Goal: Transaction & Acquisition: Purchase product/service

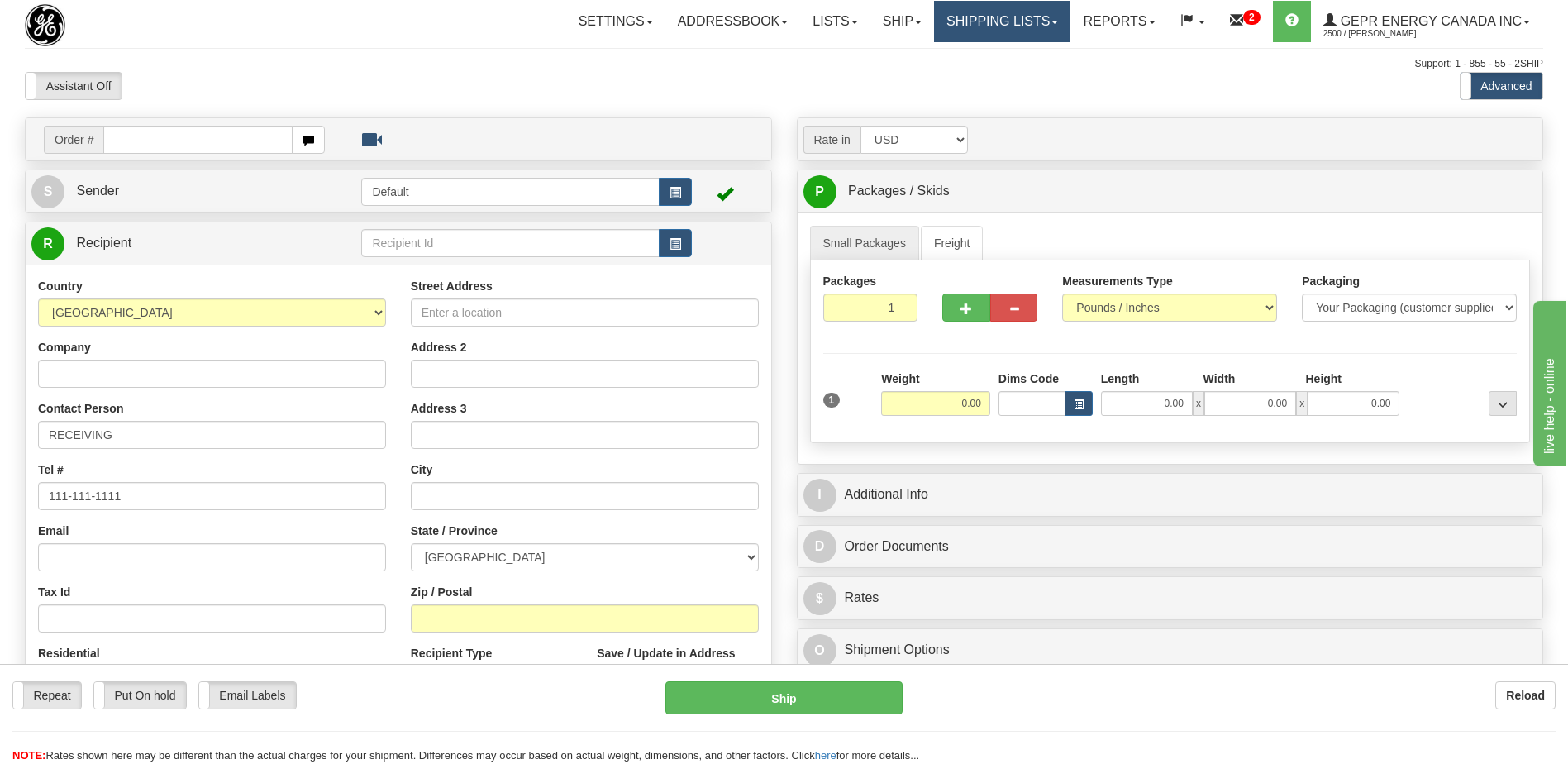
click at [979, 26] on link "Shipping lists" at bounding box center [1002, 21] width 136 height 41
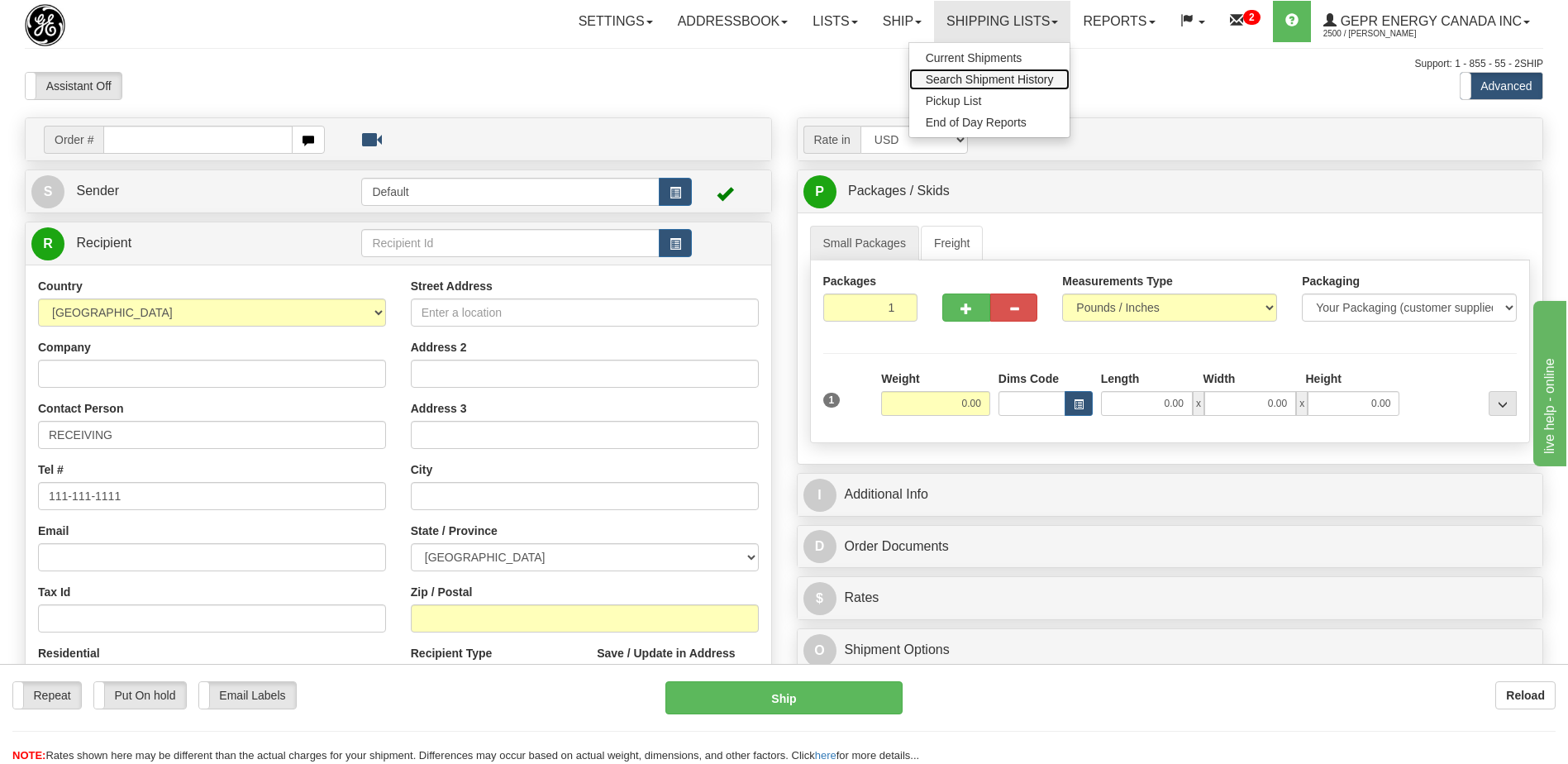
click at [983, 76] on span "Search Shipment History" at bounding box center [990, 79] width 128 height 13
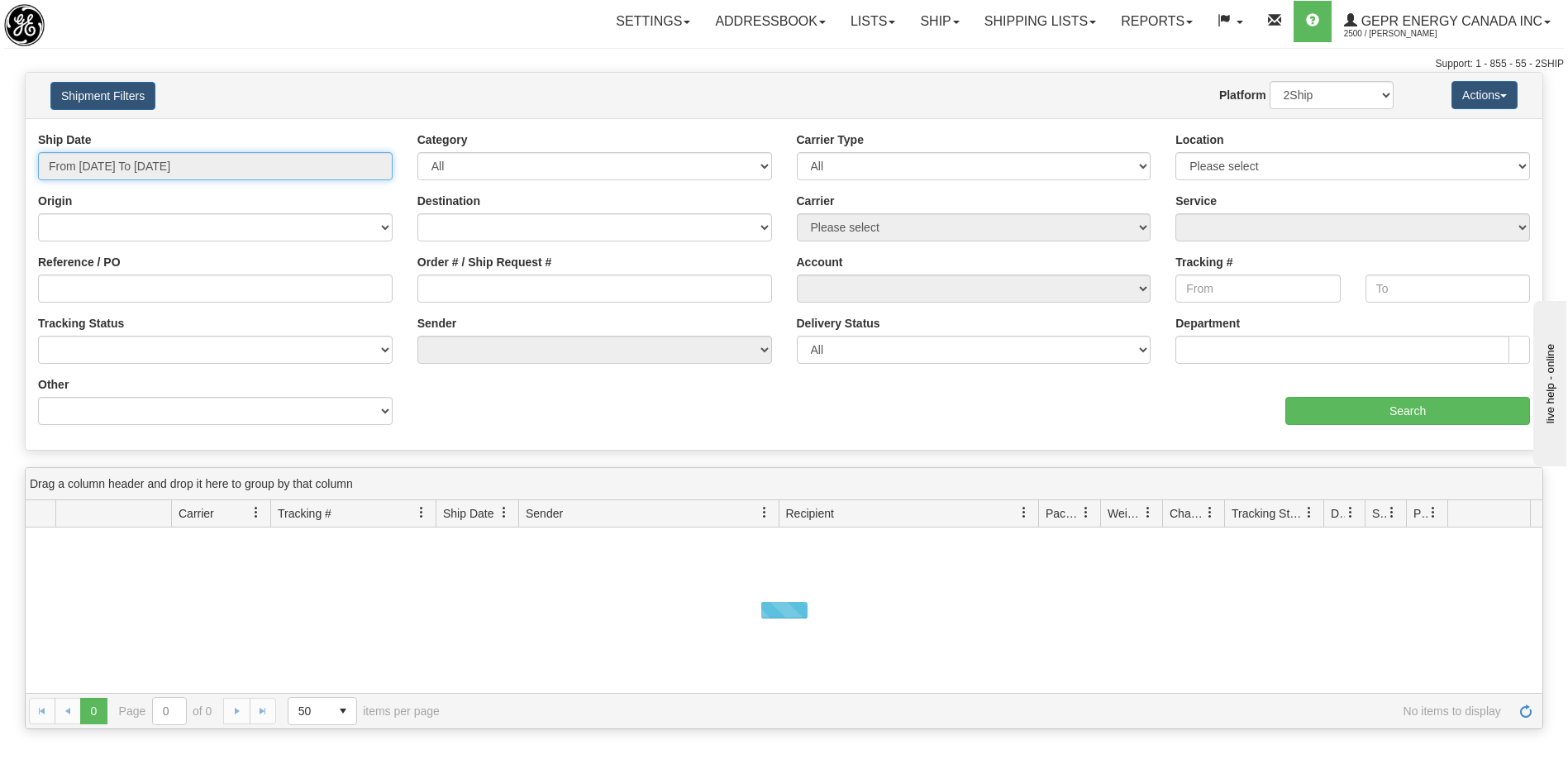
type input "[DATE]"
click at [158, 170] on input "From 09/04/2025 To 09/05/2025" at bounding box center [215, 166] width 354 height 28
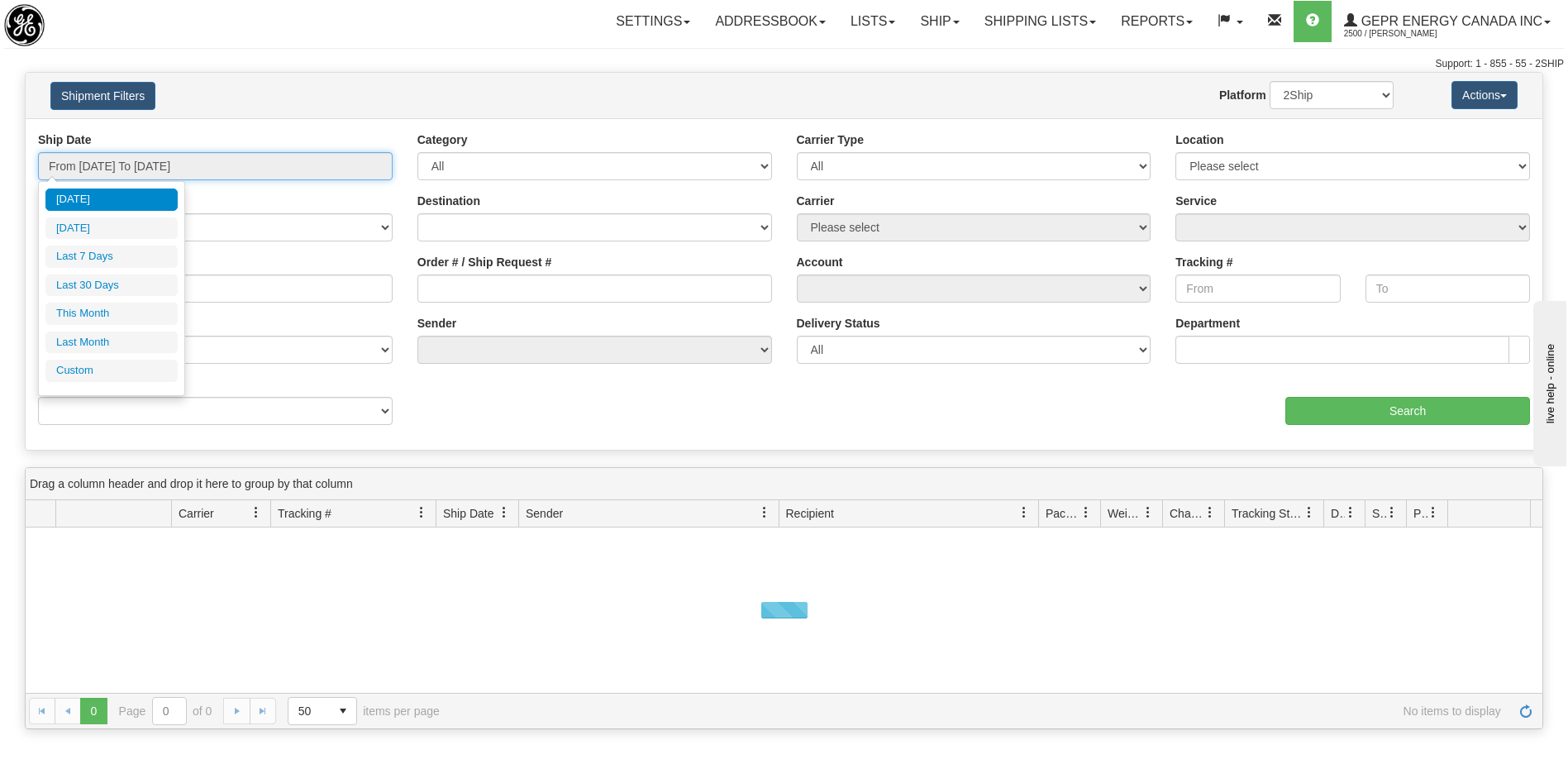
type input "09/04/2025"
type input "08/30/2025"
type input "[DATE]"
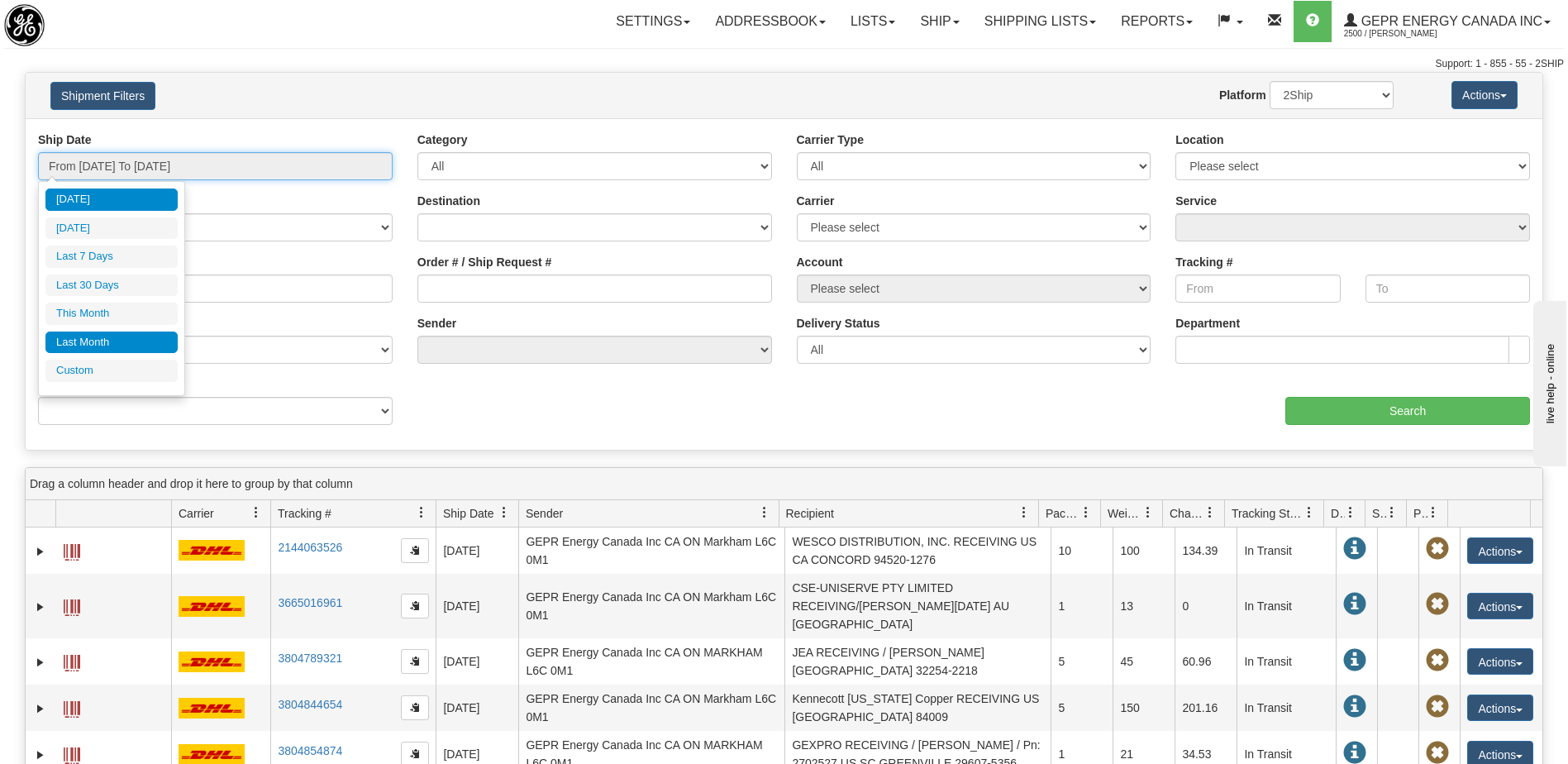
type input "09/01/2025"
type input "09/30/2025"
type input "08/01/2025"
type input "08/31/2025"
type input "[DATE]"
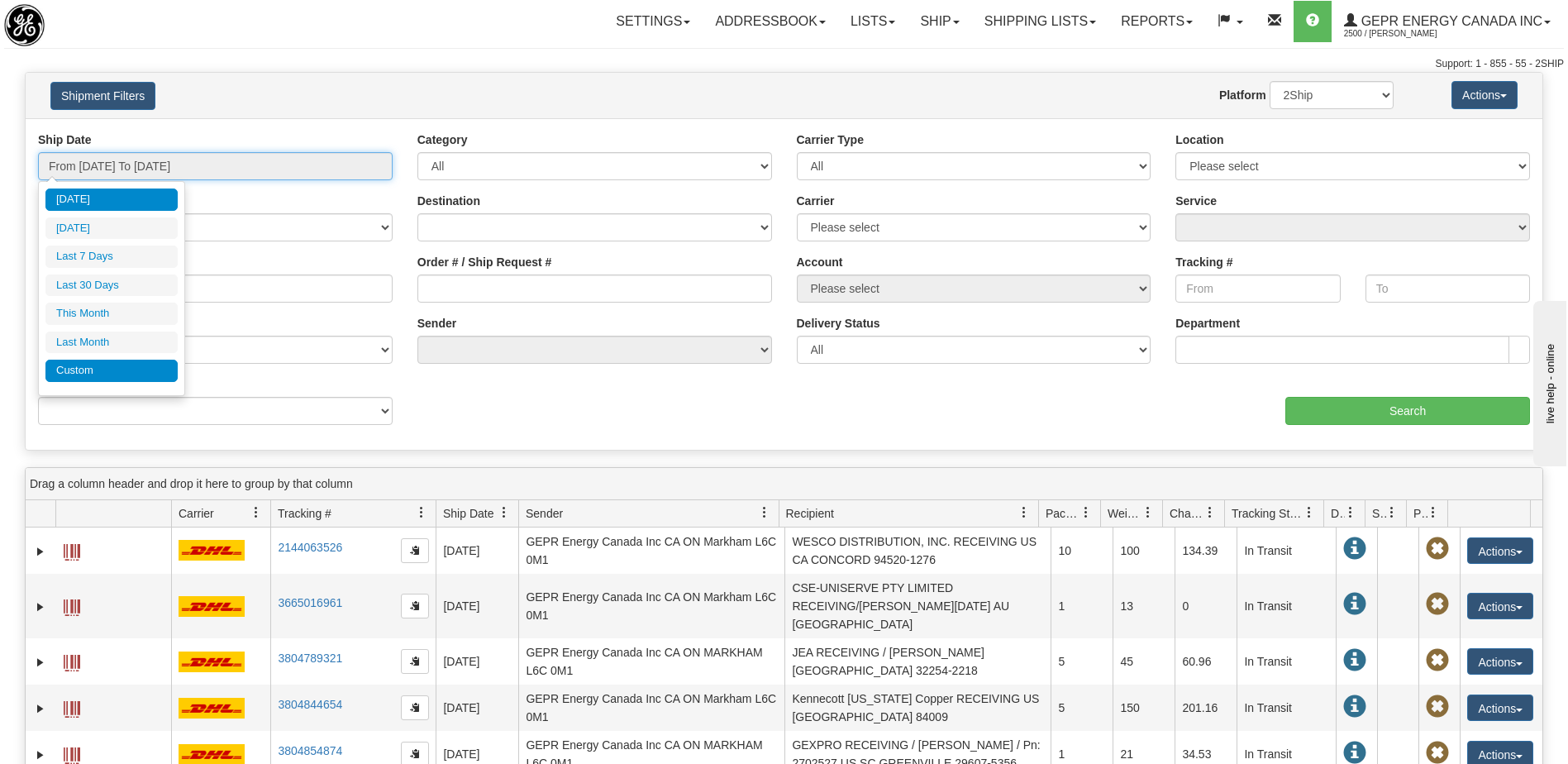
type input "[DATE]"
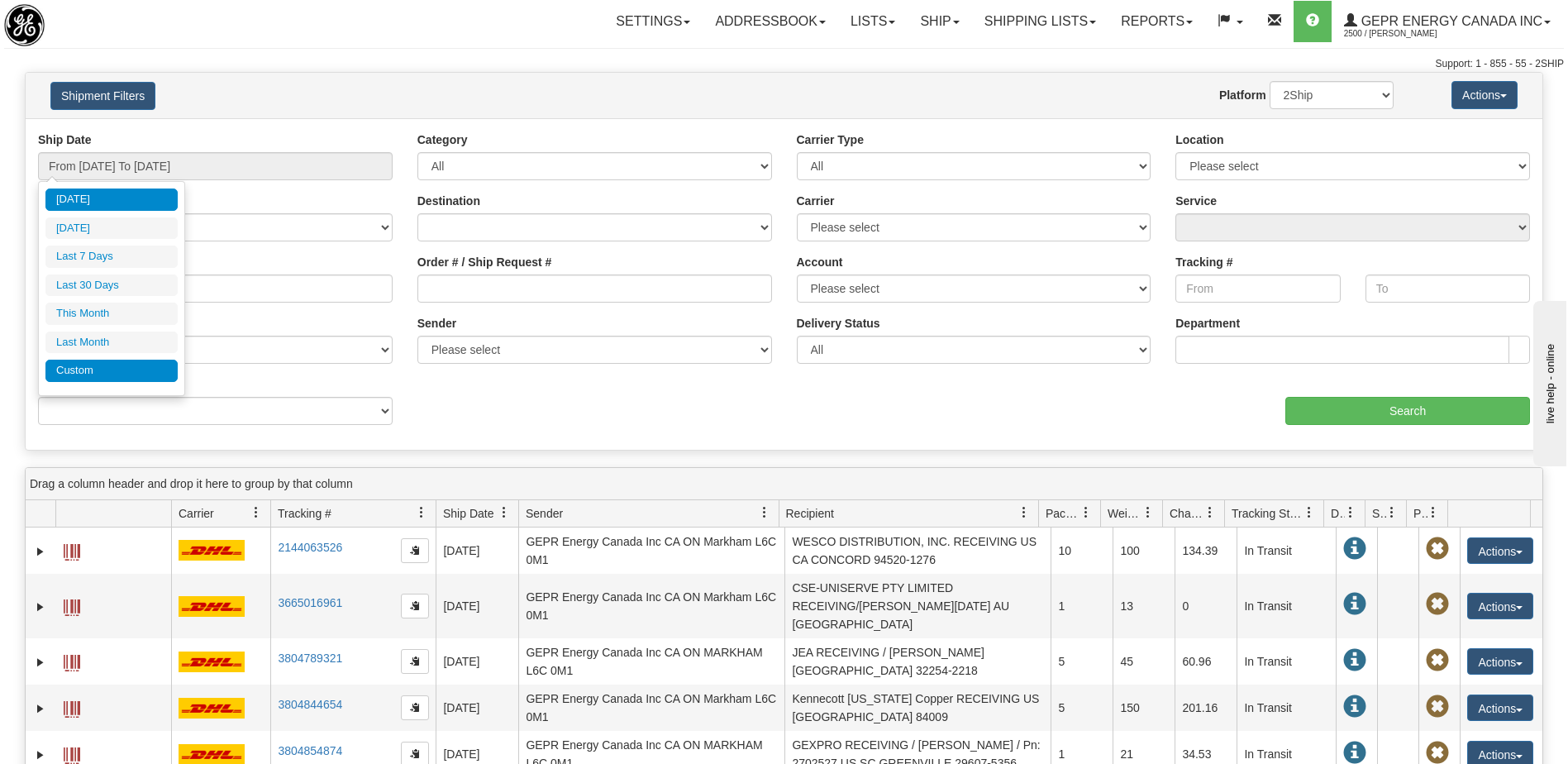
click at [118, 373] on li "Custom" at bounding box center [112, 370] width 132 height 22
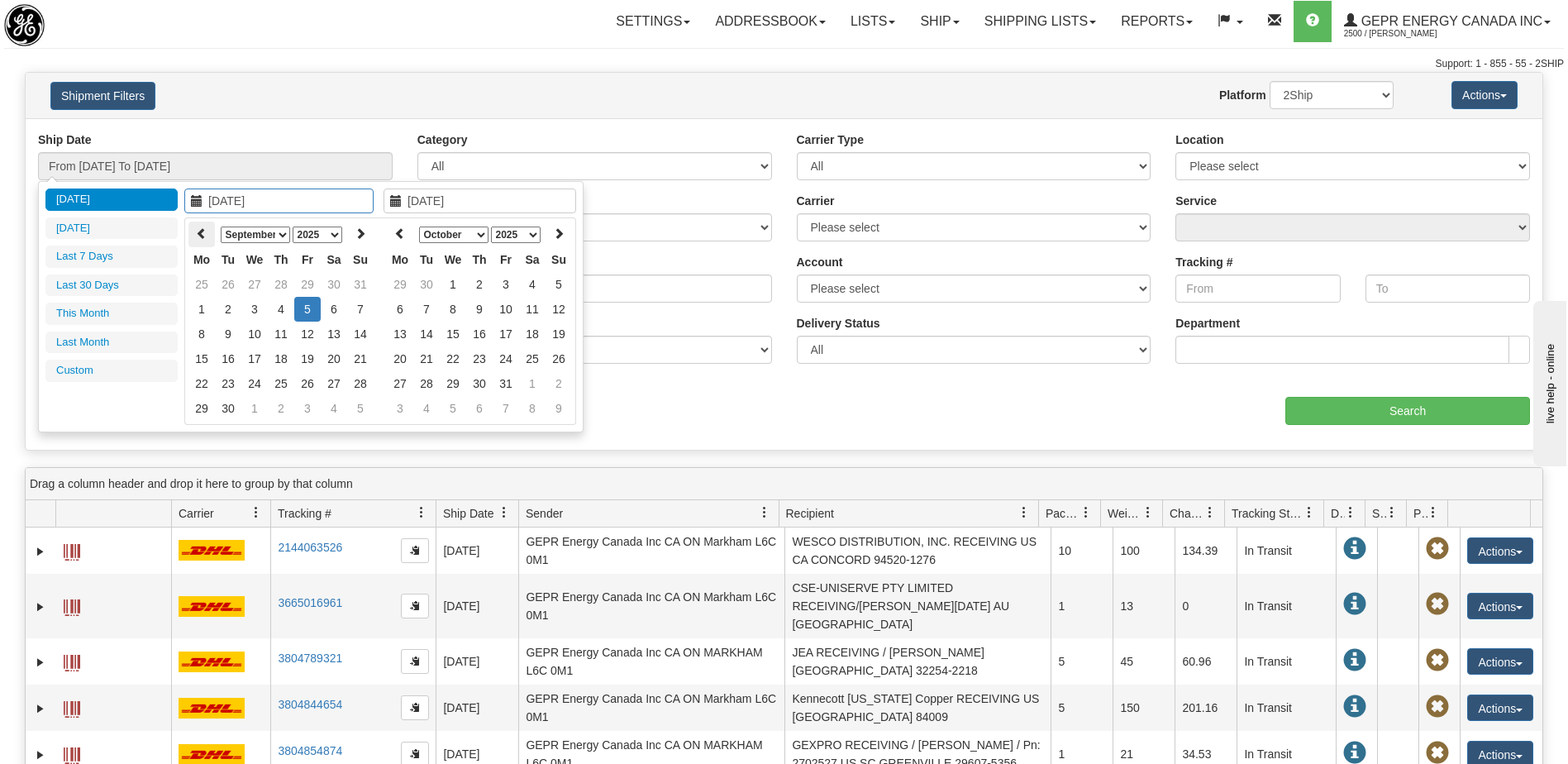
click at [198, 236] on icon at bounding box center [201, 233] width 11 height 11
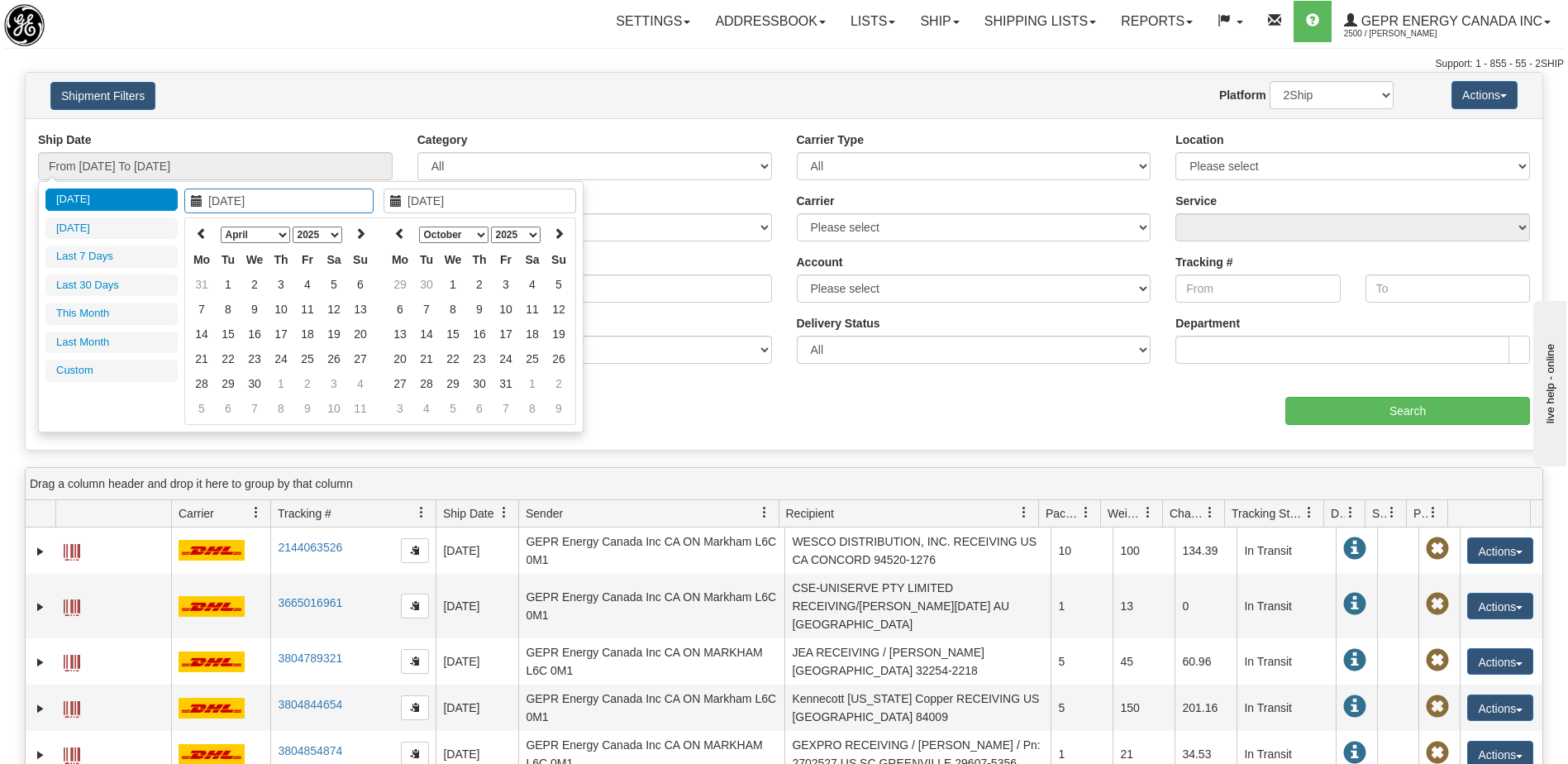
click at [198, 236] on icon at bounding box center [201, 233] width 11 height 11
type input "02/01/2025"
click at [329, 282] on td "1" at bounding box center [334, 284] width 26 height 25
click at [400, 236] on icon at bounding box center [399, 233] width 11 height 11
type input "09/01/2025"
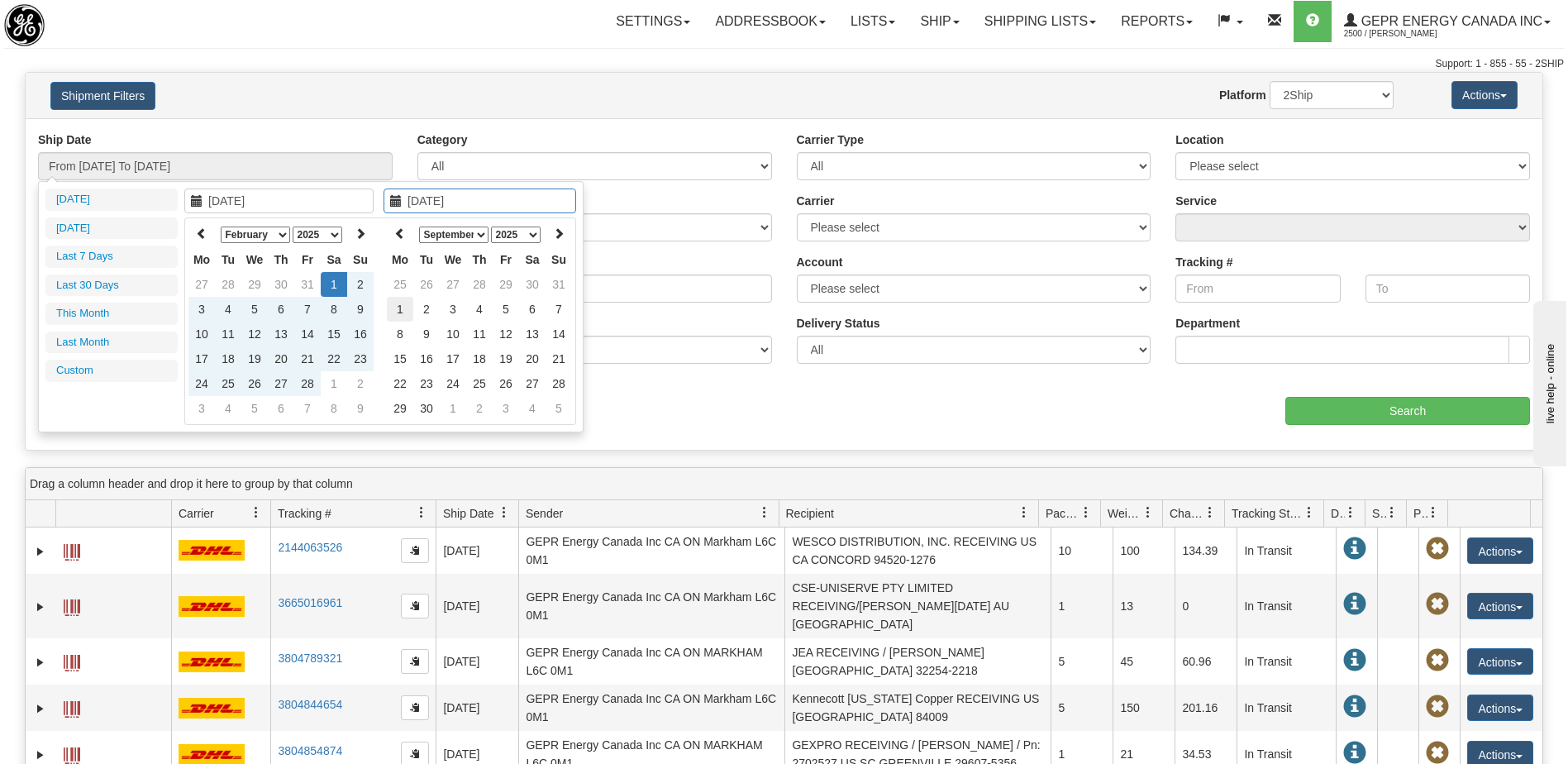
click at [397, 313] on td "1" at bounding box center [400, 309] width 26 height 25
type input "From 02/01/2025 To 09/01/2025"
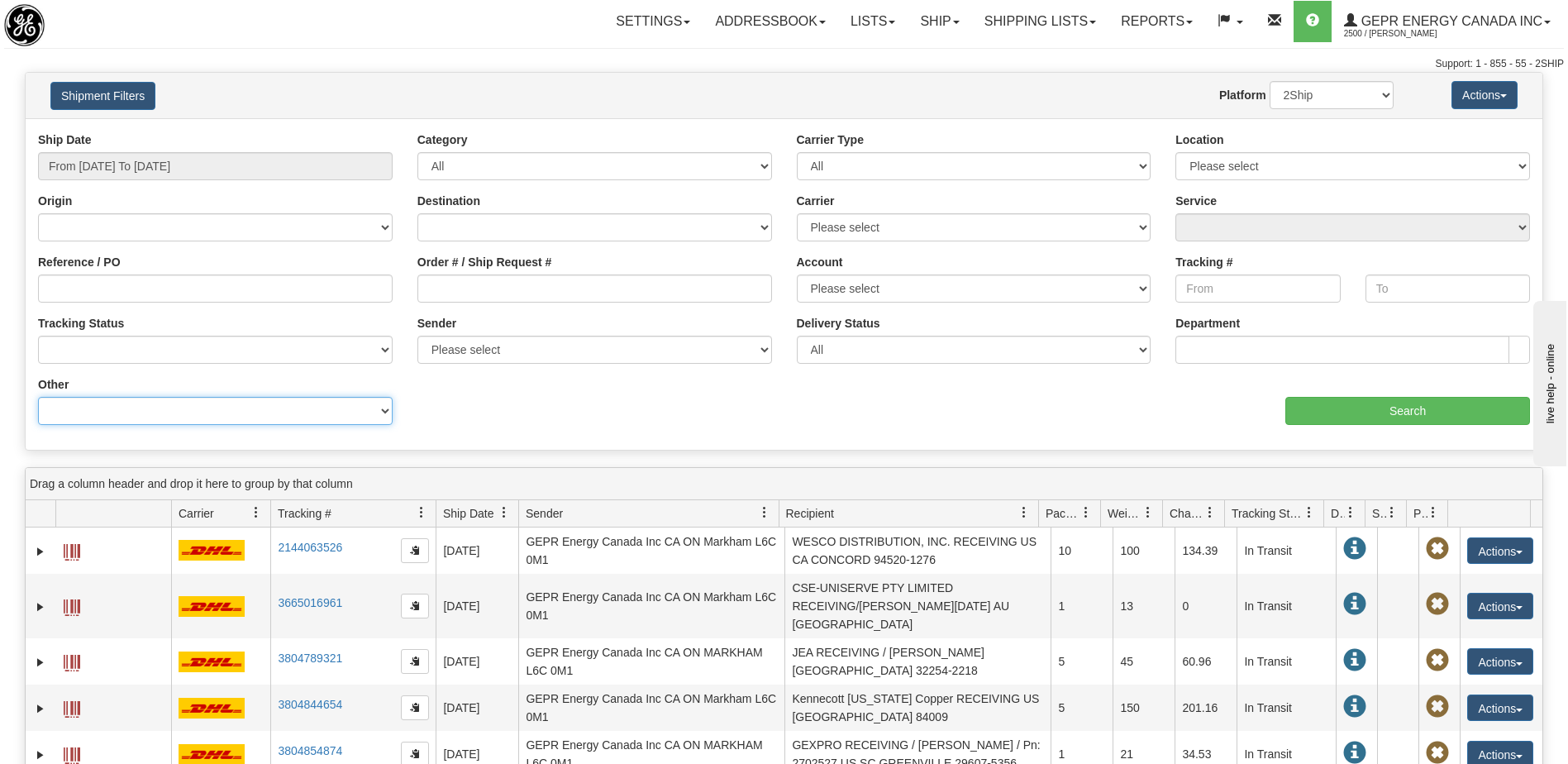
click at [312, 420] on select "Billing Account # Billing Type BOL # (LTL) Commodity Or Documents Consolidation…" at bounding box center [215, 411] width 354 height 28
select select "Recipient_ZIP"
click at [38, 397] on select "Billing Account # Billing Type BOL # (LTL) Commodity Or Documents Consolidation…" at bounding box center [215, 411] width 354 height 28
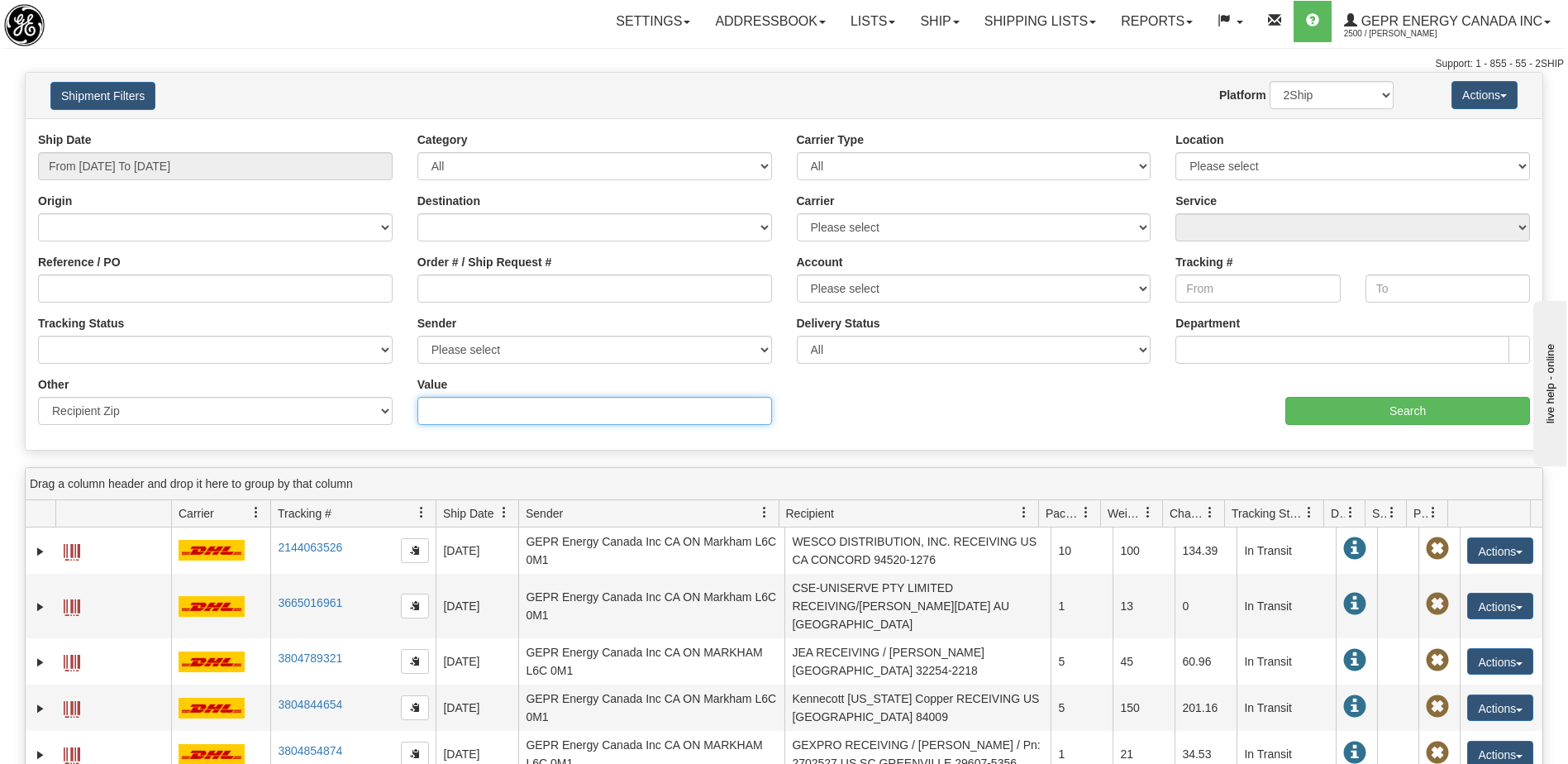
click at [484, 409] on input "Value" at bounding box center [594, 411] width 354 height 28
type input "88032-005"
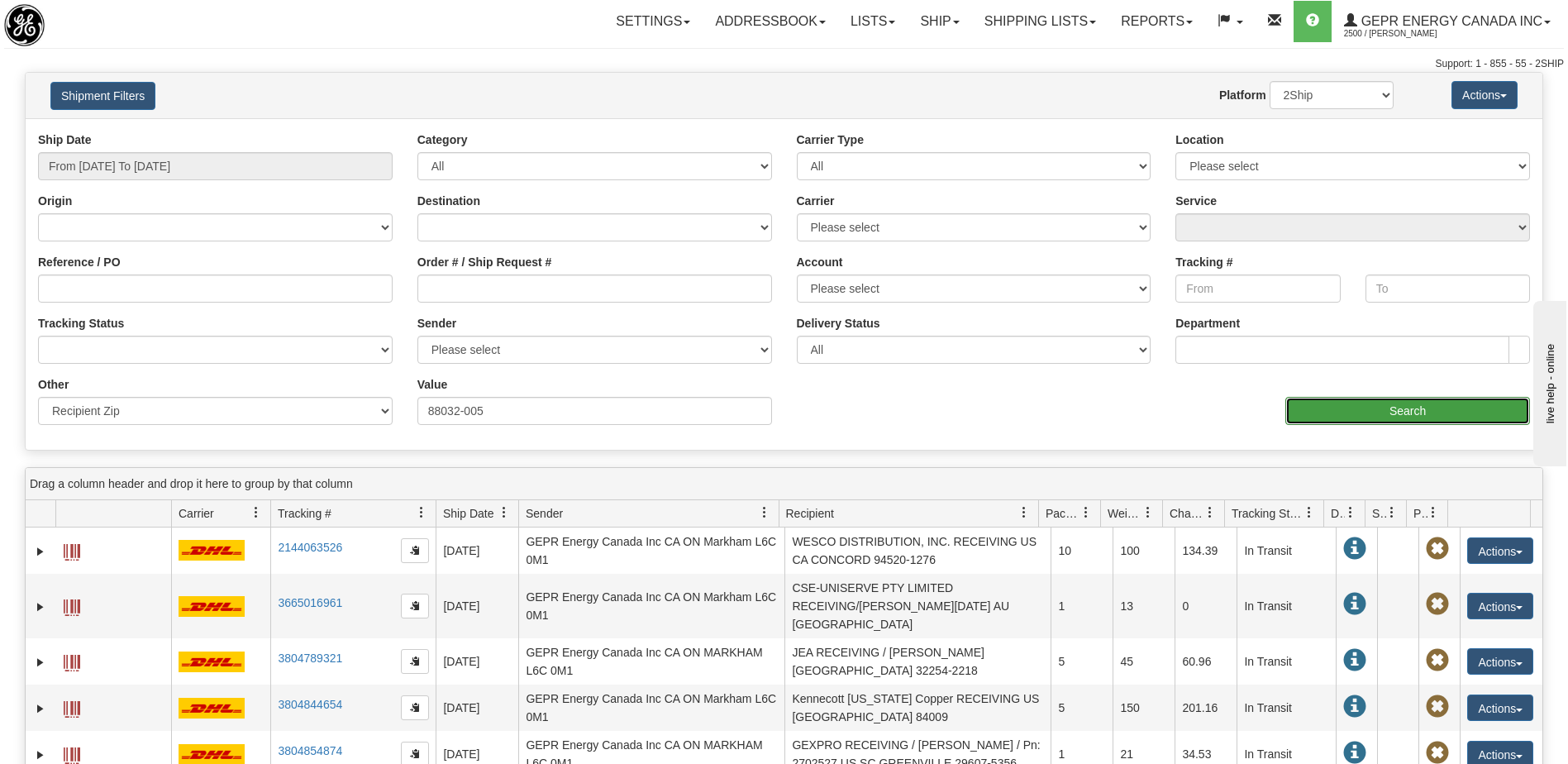
click at [1397, 406] on input "Search" at bounding box center [1408, 411] width 244 height 28
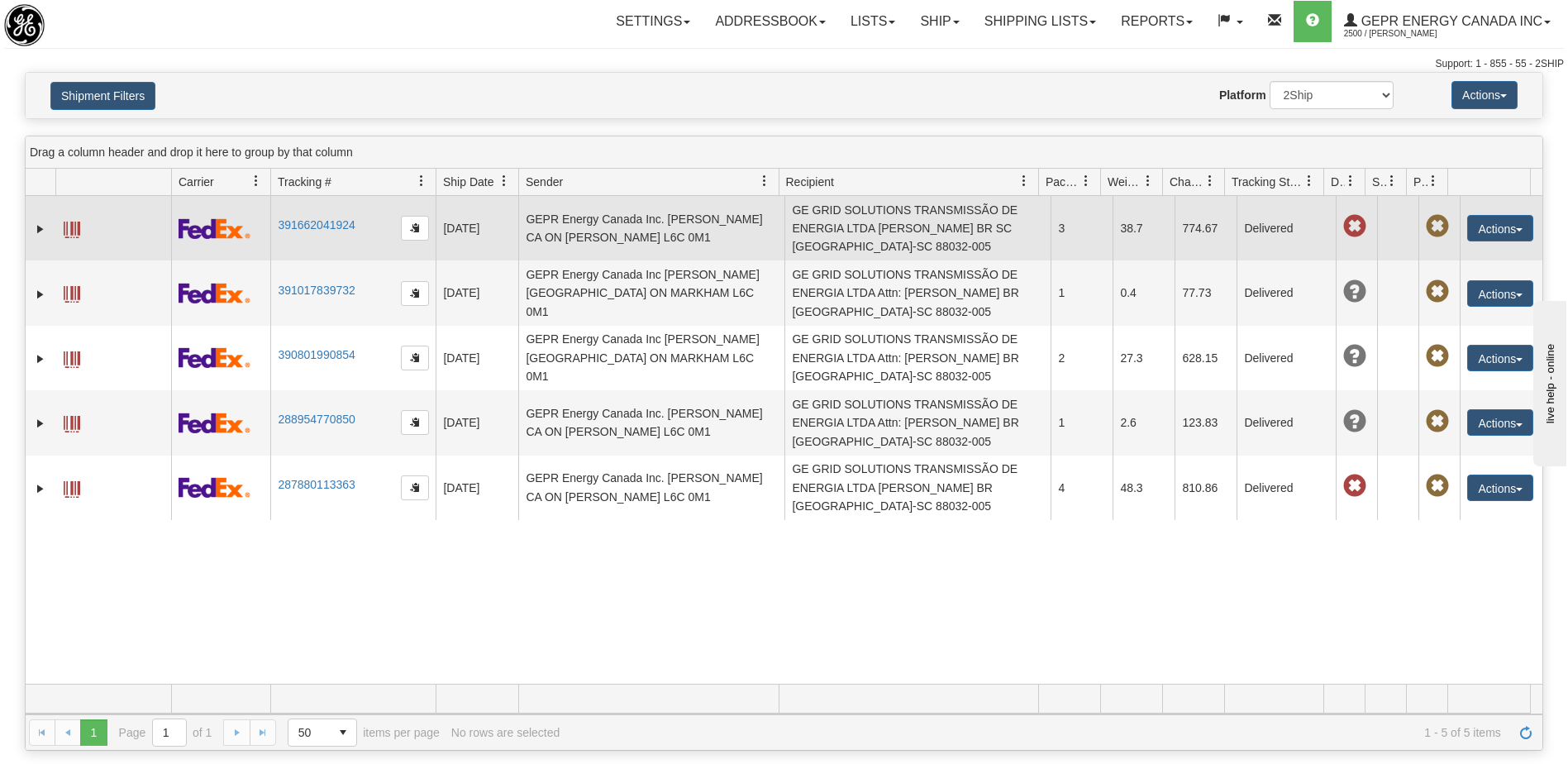
click at [858, 227] on td "GE GRID SOLUTIONS TRANSMISSÃO DE ENERGIA LTDA Clayton Carvalho BR SC Florianopo…" at bounding box center [917, 228] width 266 height 64
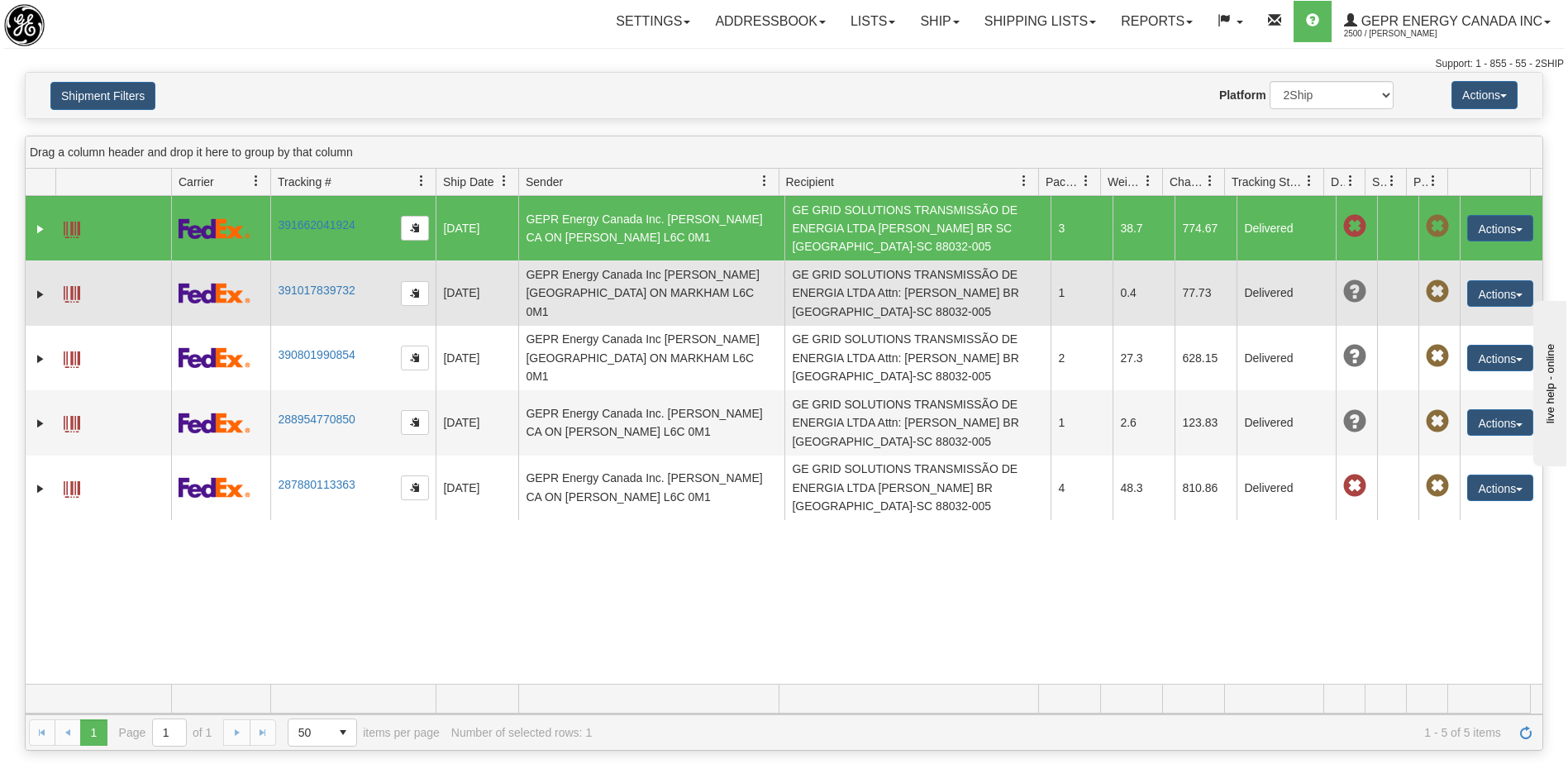
click at [884, 293] on td "GE GRID SOLUTIONS TRANSMISSÃO DE ENERGIA LTDA Attn: Clayton Carvalho BR Florian…" at bounding box center [917, 292] width 266 height 64
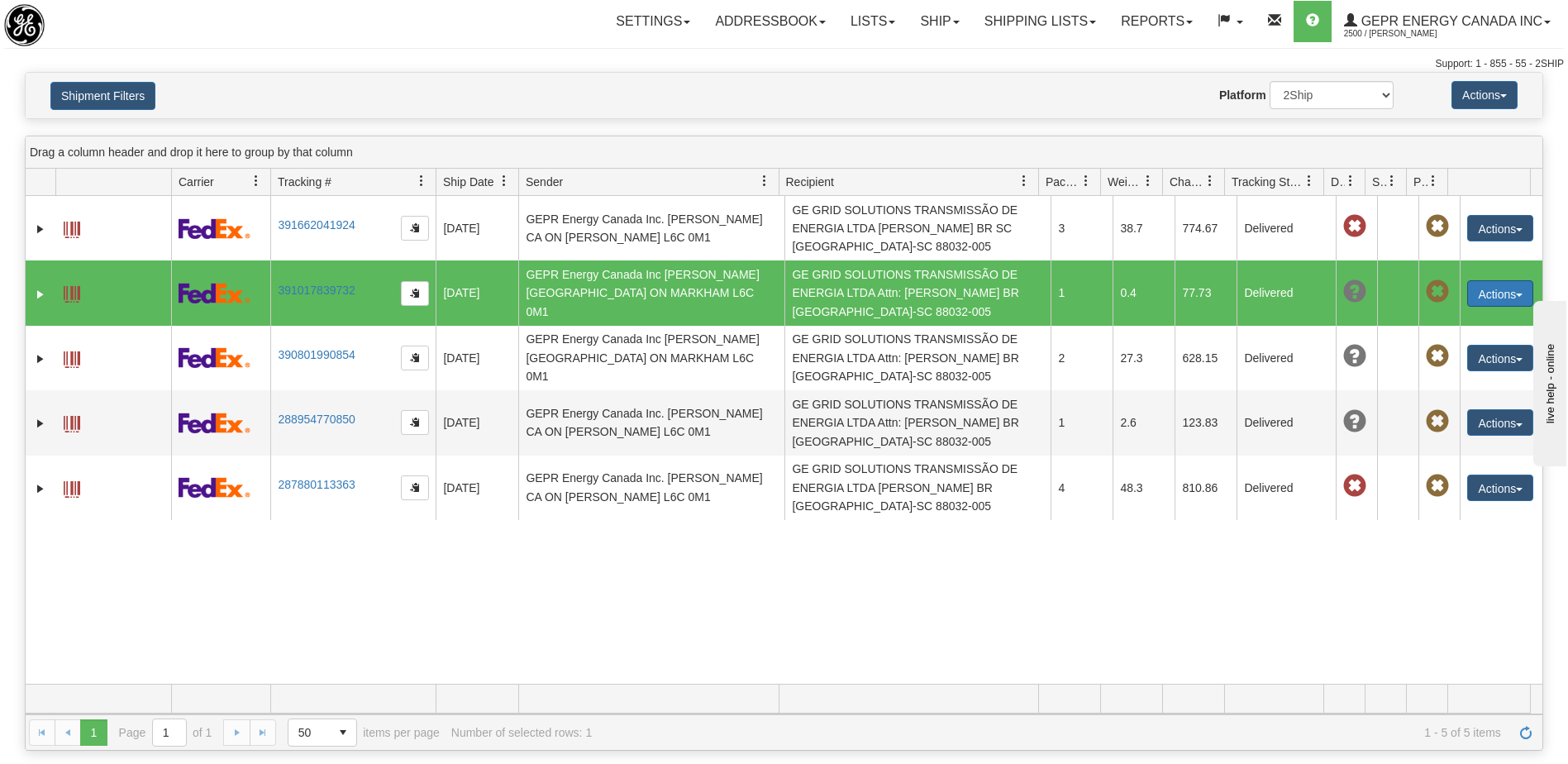
click at [1479, 302] on button "Actions" at bounding box center [1500, 294] width 66 height 26
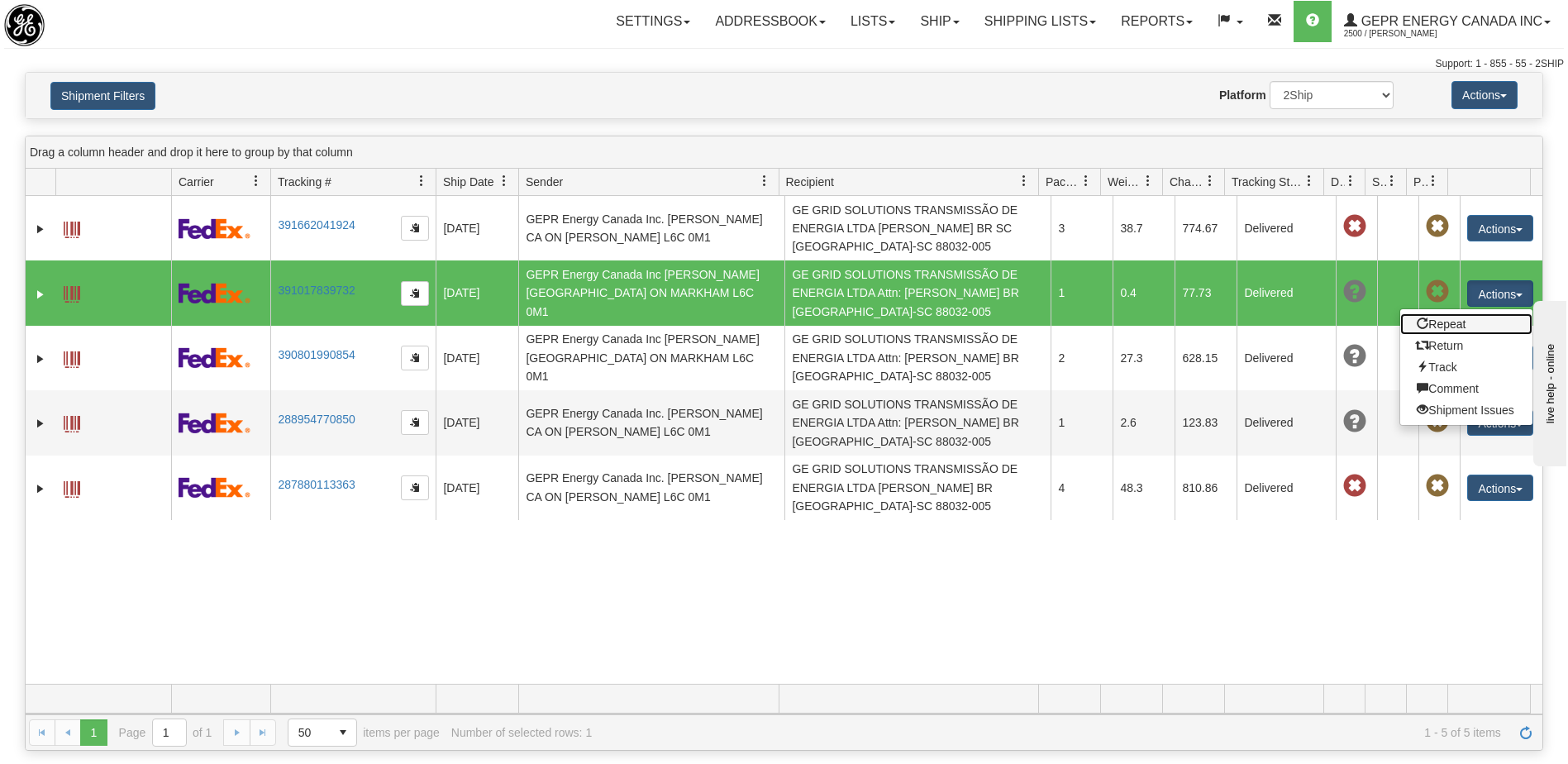
click at [1438, 325] on link "Repeat" at bounding box center [1466, 324] width 132 height 21
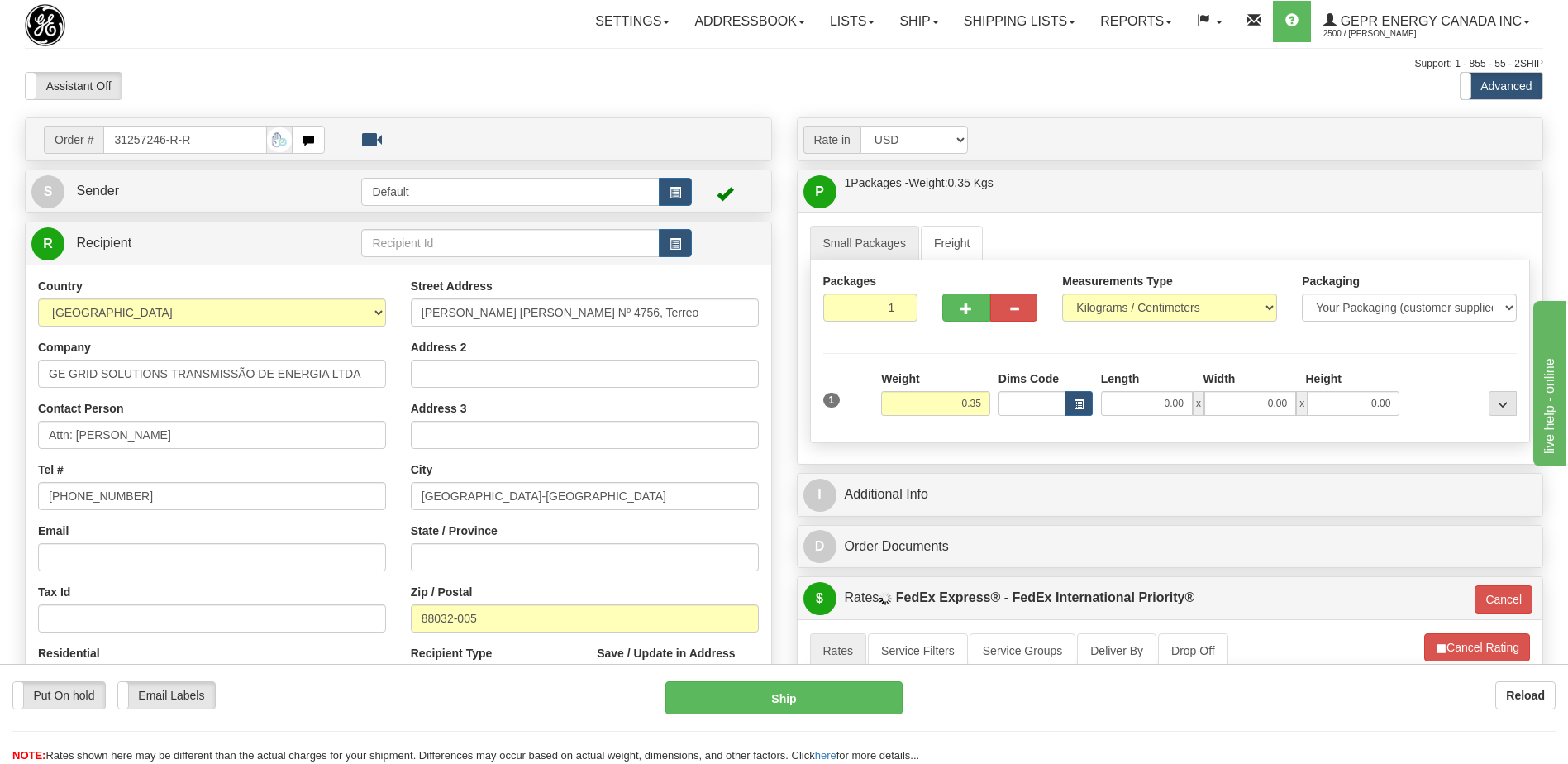
click at [323, 585] on div "Tax Id" at bounding box center [212, 608] width 348 height 48
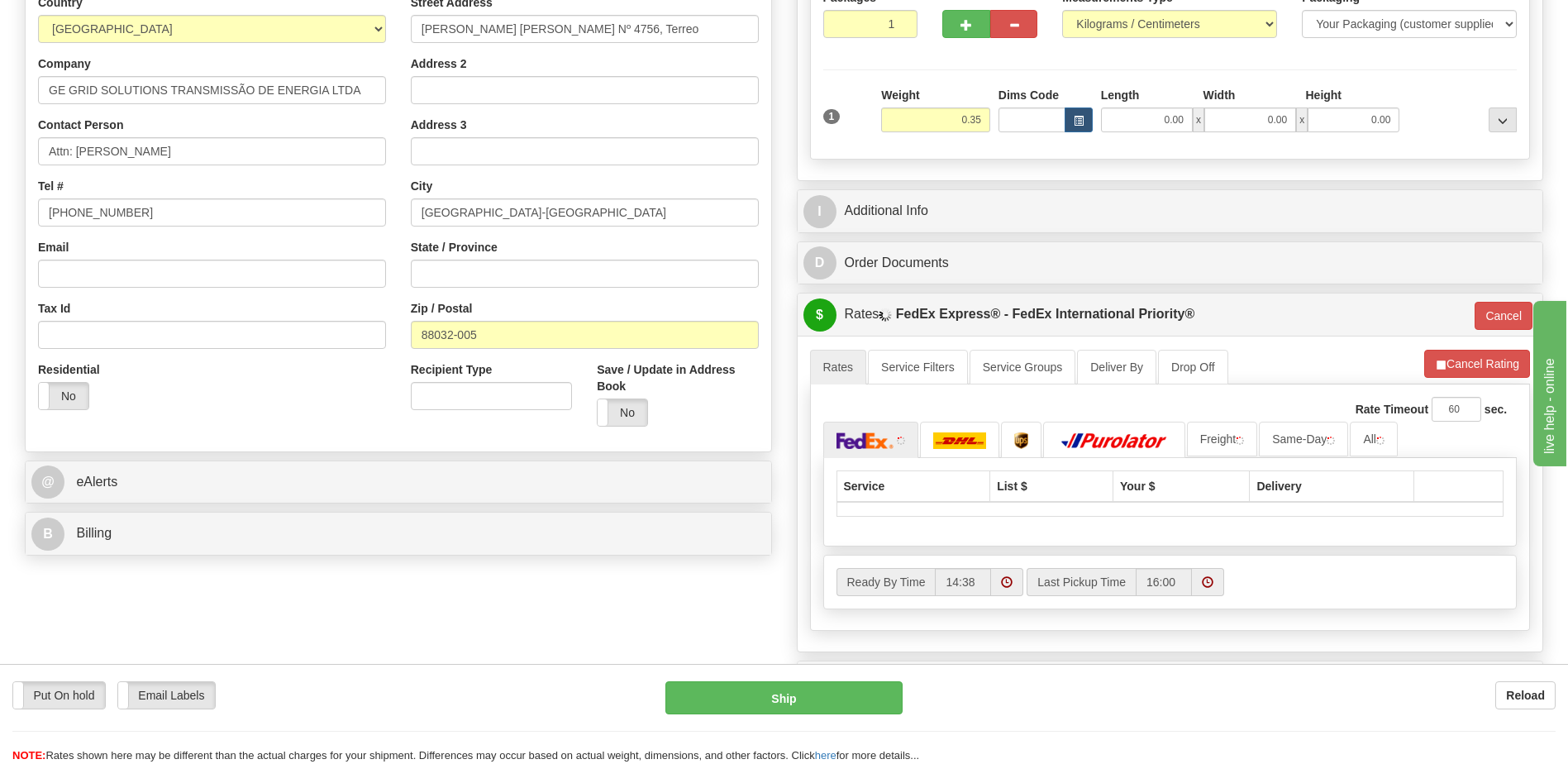
scroll to position [331, 0]
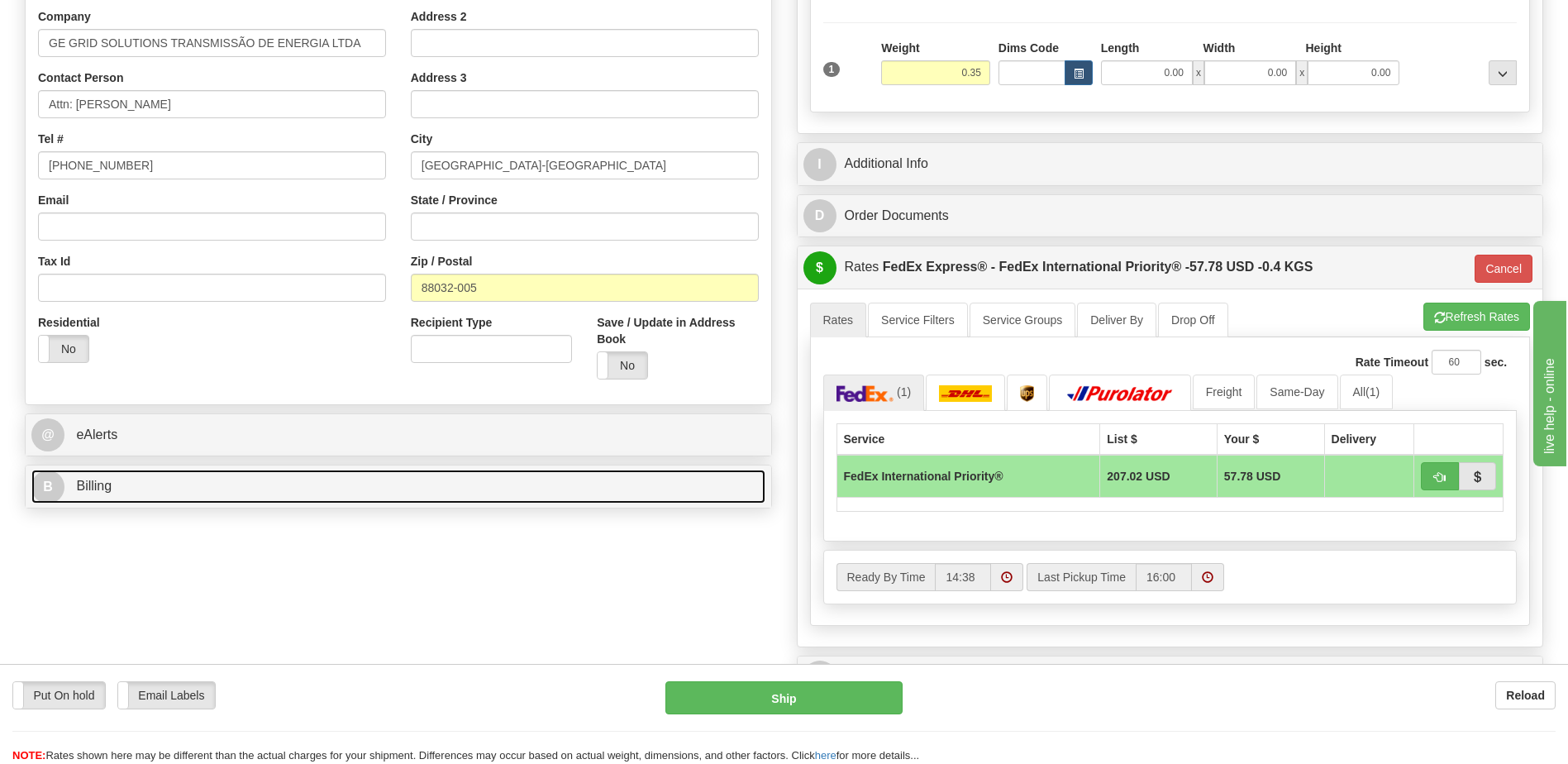
click at [215, 495] on link "B Billing" at bounding box center [398, 486] width 734 height 34
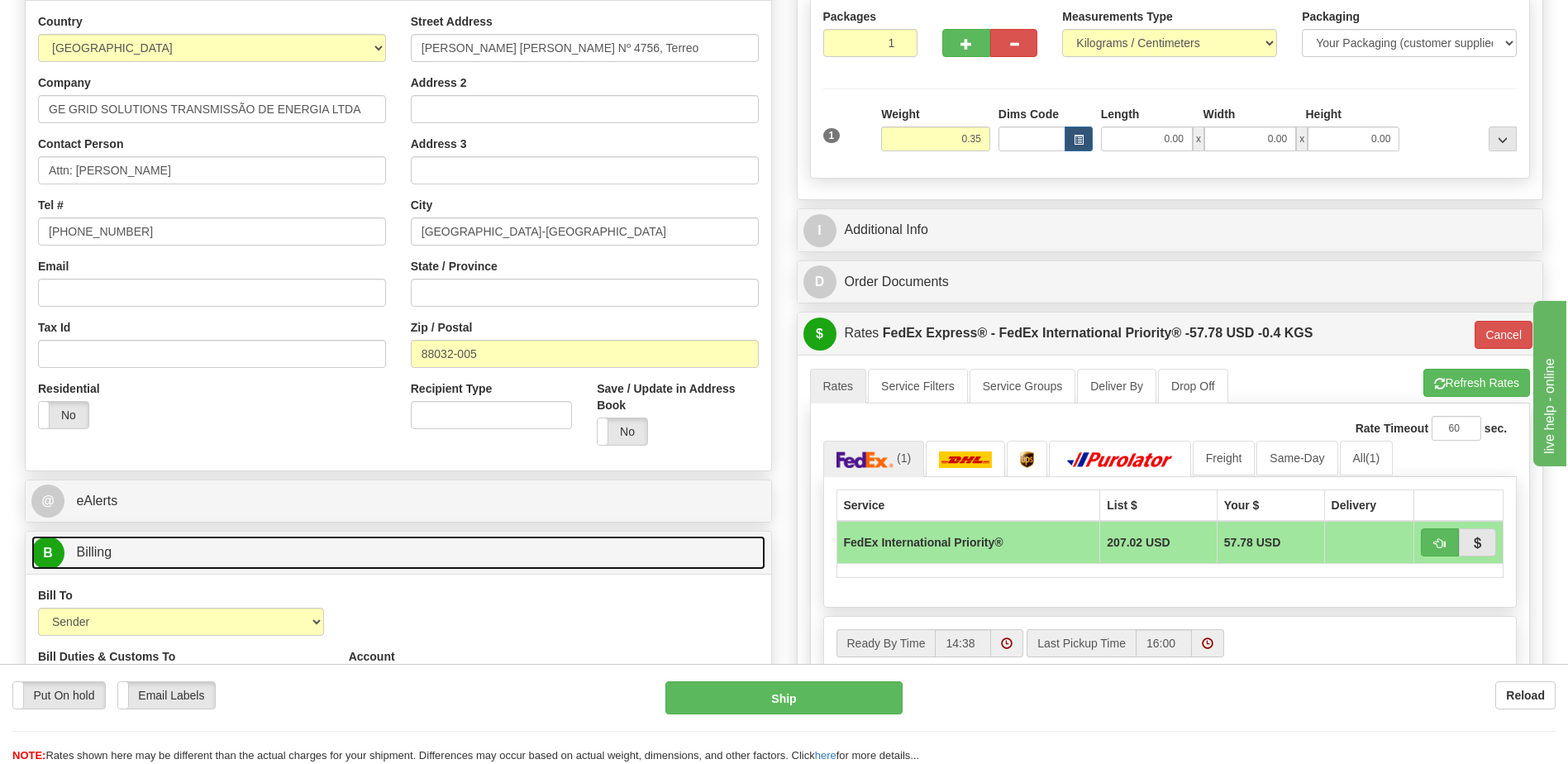
scroll to position [165, 0]
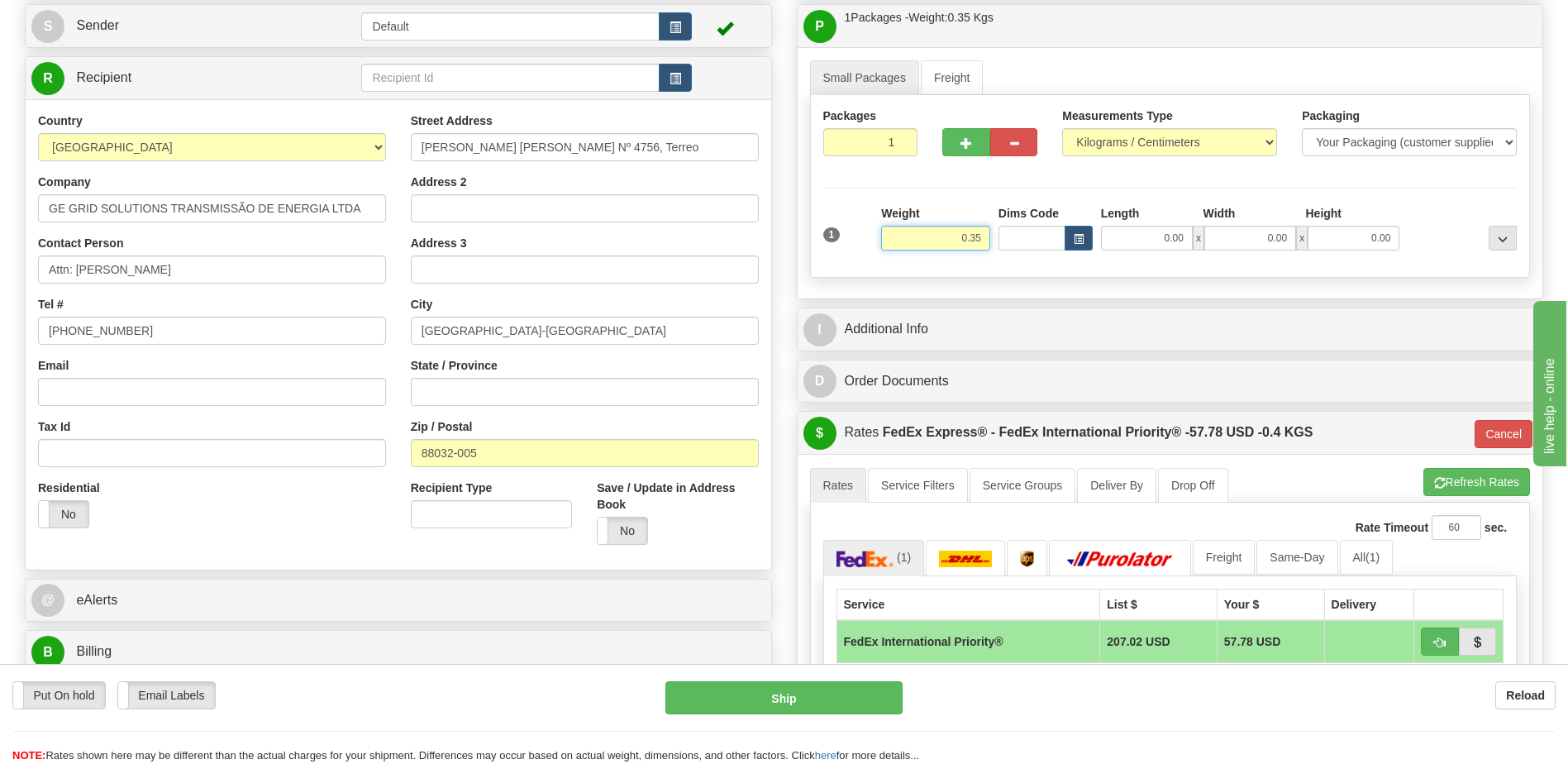
click at [966, 241] on input "0.35" at bounding box center [936, 238] width 109 height 25
type input "1.40"
click at [277, 511] on div "Residential Yes No" at bounding box center [212, 510] width 373 height 62
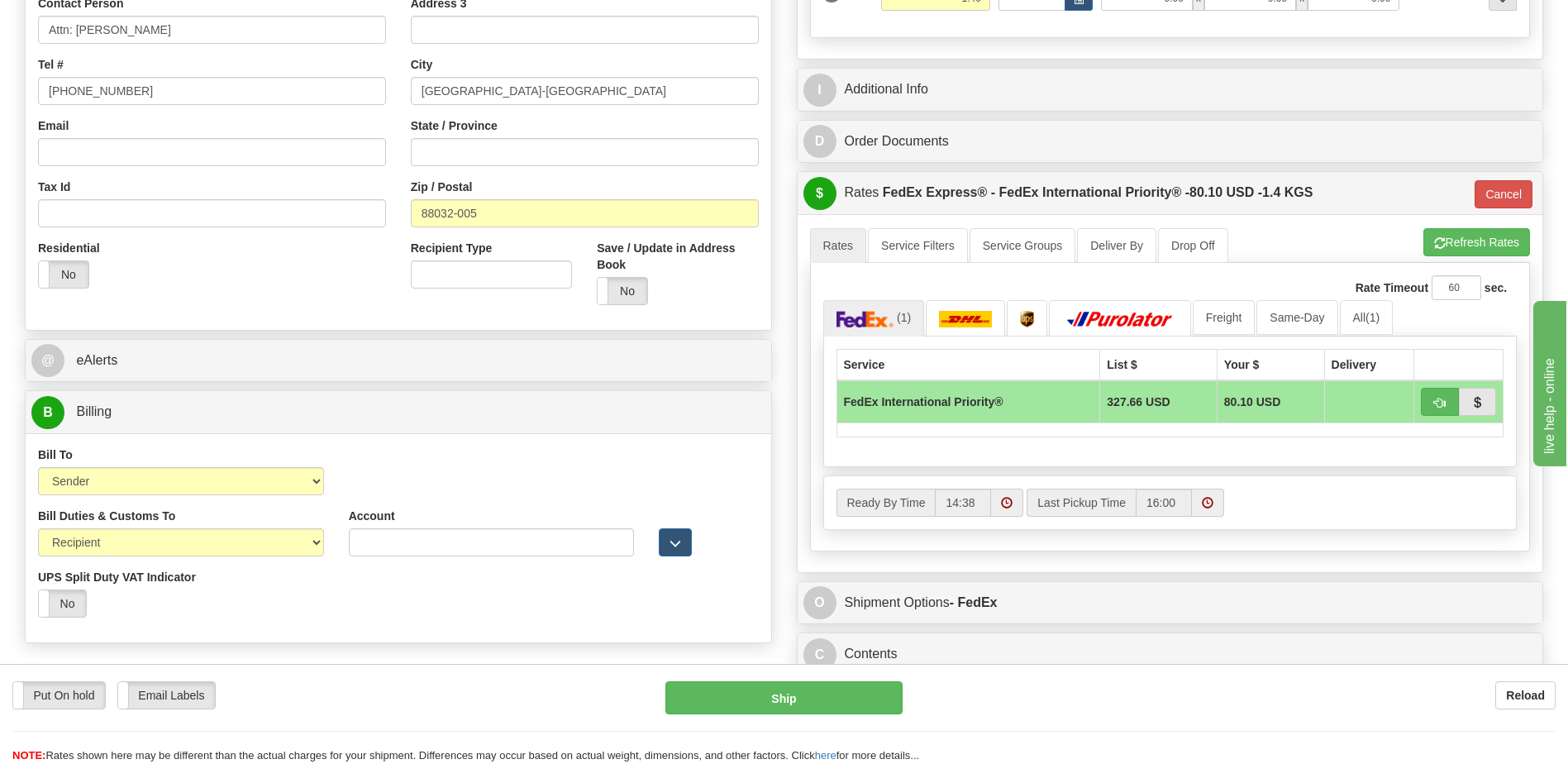
scroll to position [413, 0]
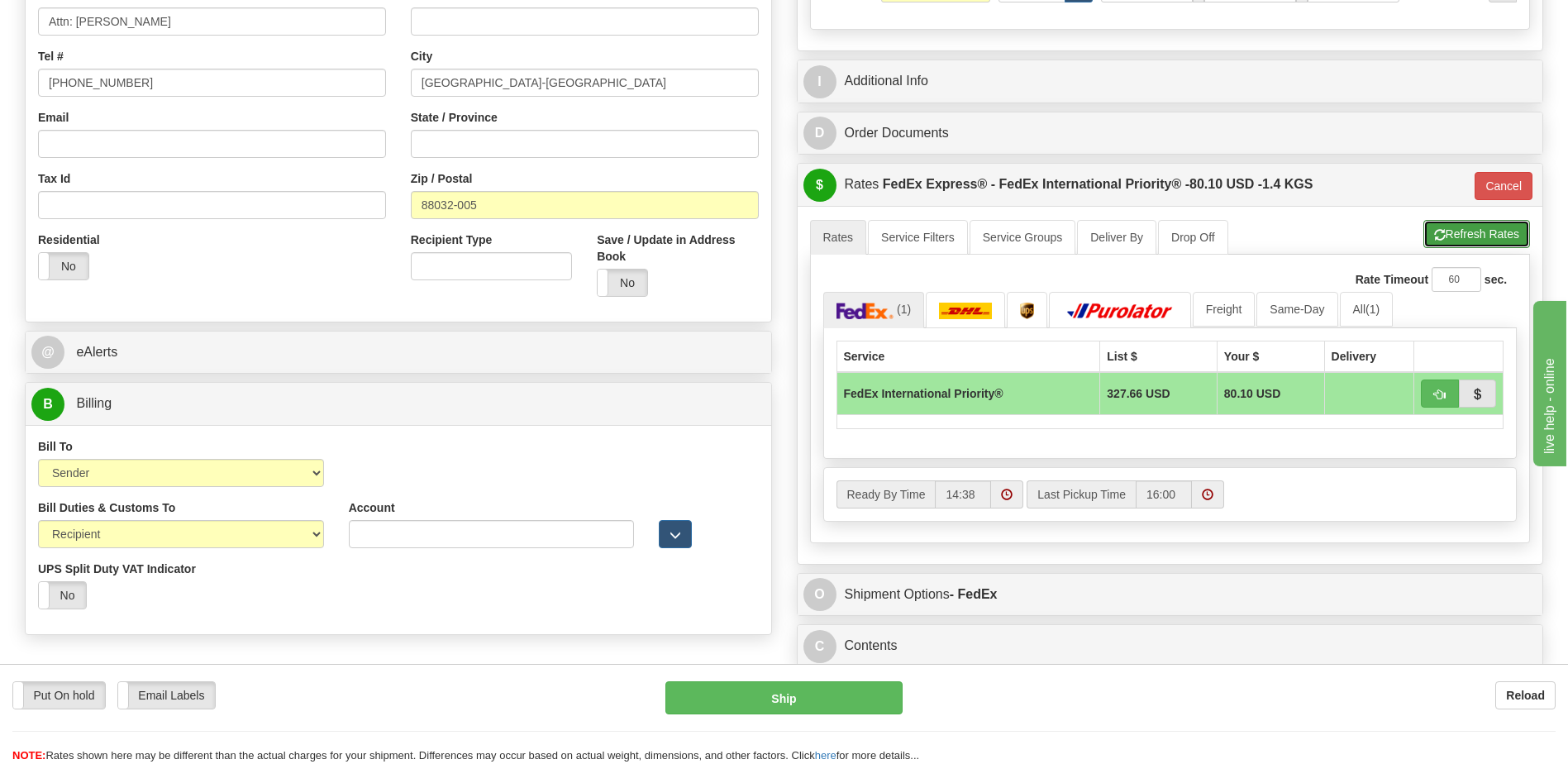
click at [1475, 234] on button "Refresh Rates" at bounding box center [1477, 234] width 106 height 28
type input "01"
click at [1494, 174] on button "Cancel" at bounding box center [1504, 186] width 58 height 28
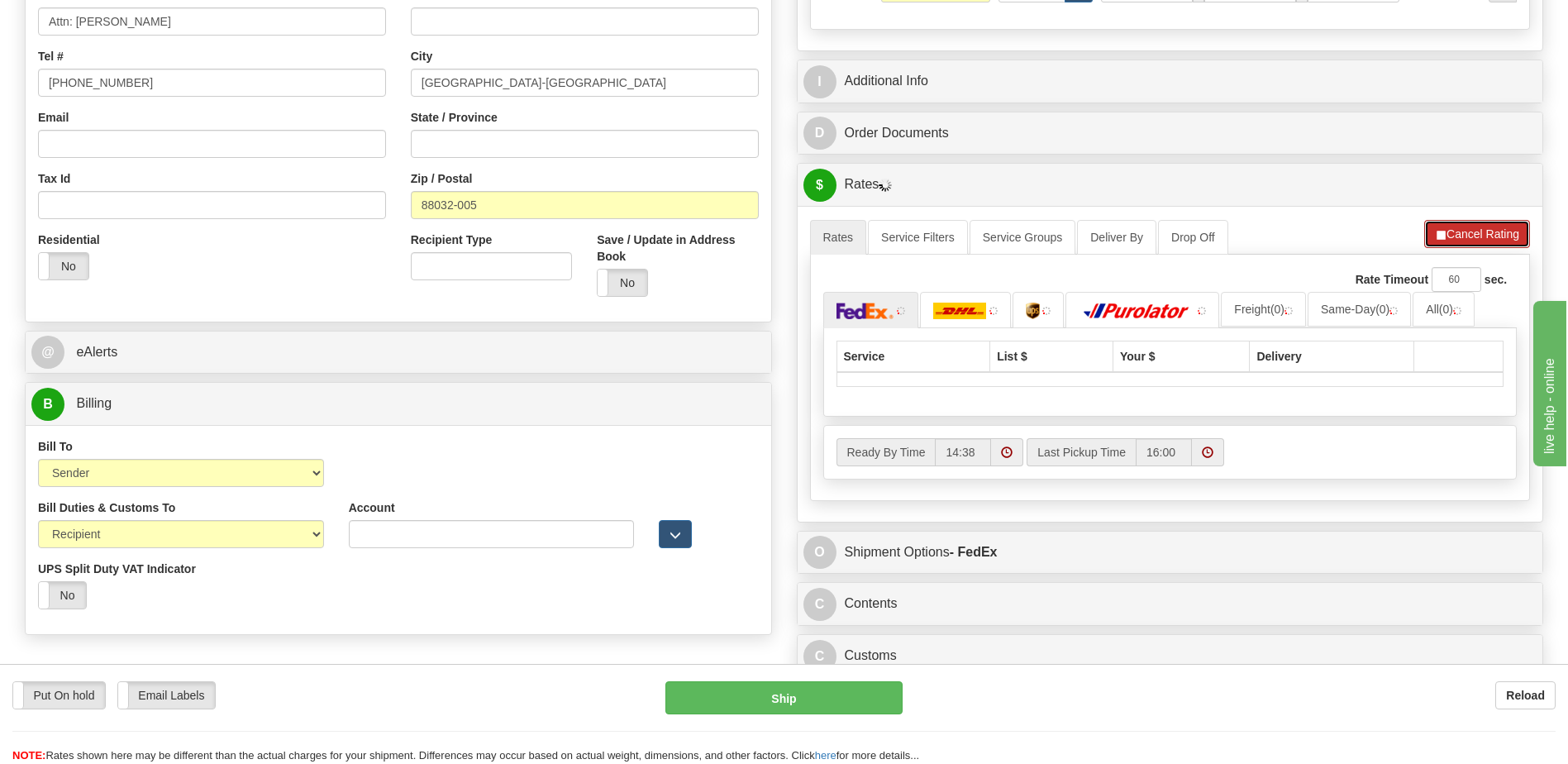
click at [1506, 235] on button "Cancel Rating" at bounding box center [1477, 234] width 106 height 28
click at [1506, 235] on button "Refresh Rates" at bounding box center [1477, 234] width 106 height 28
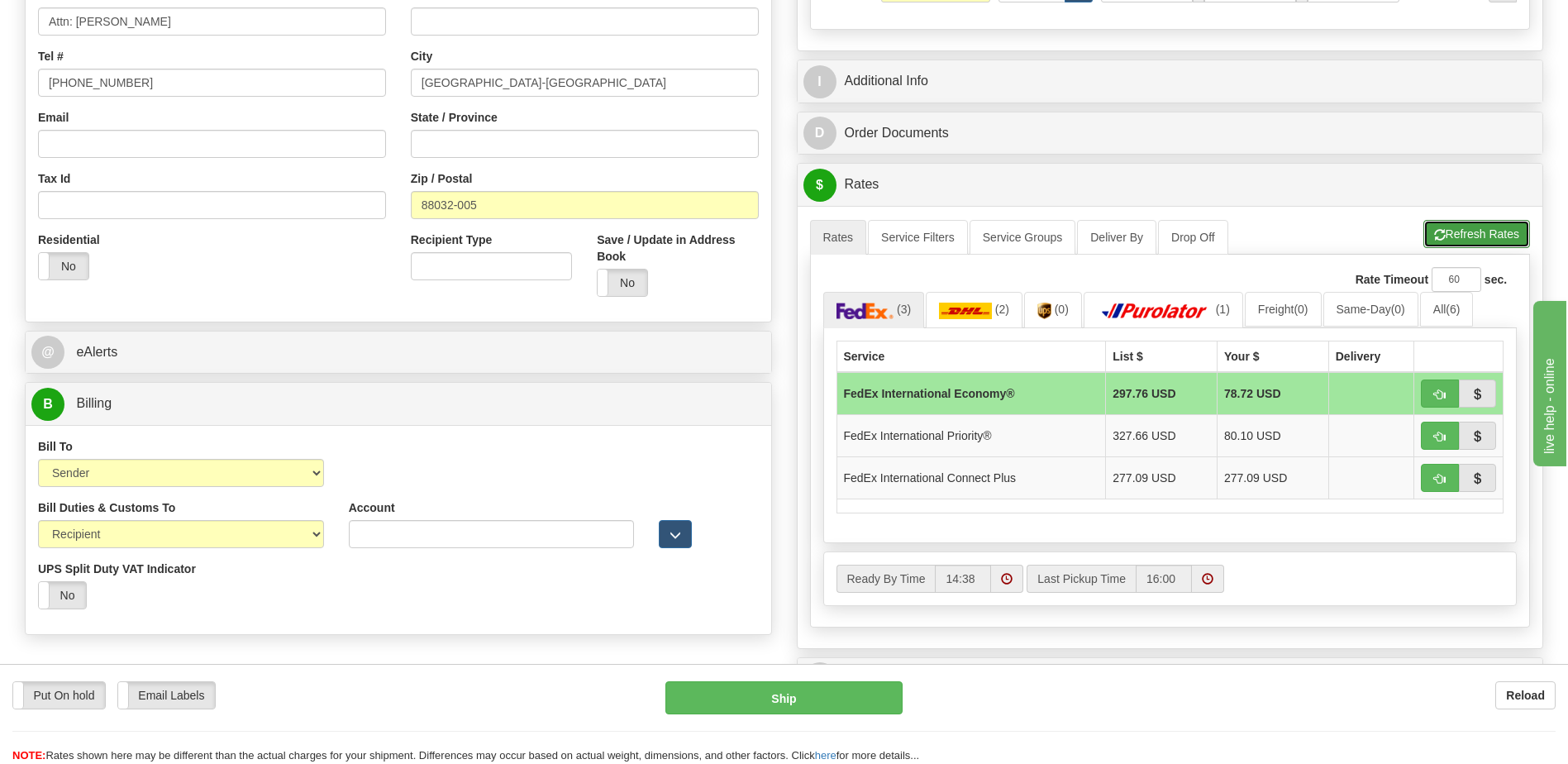
click at [1472, 242] on button "Refresh Rates" at bounding box center [1477, 234] width 106 height 28
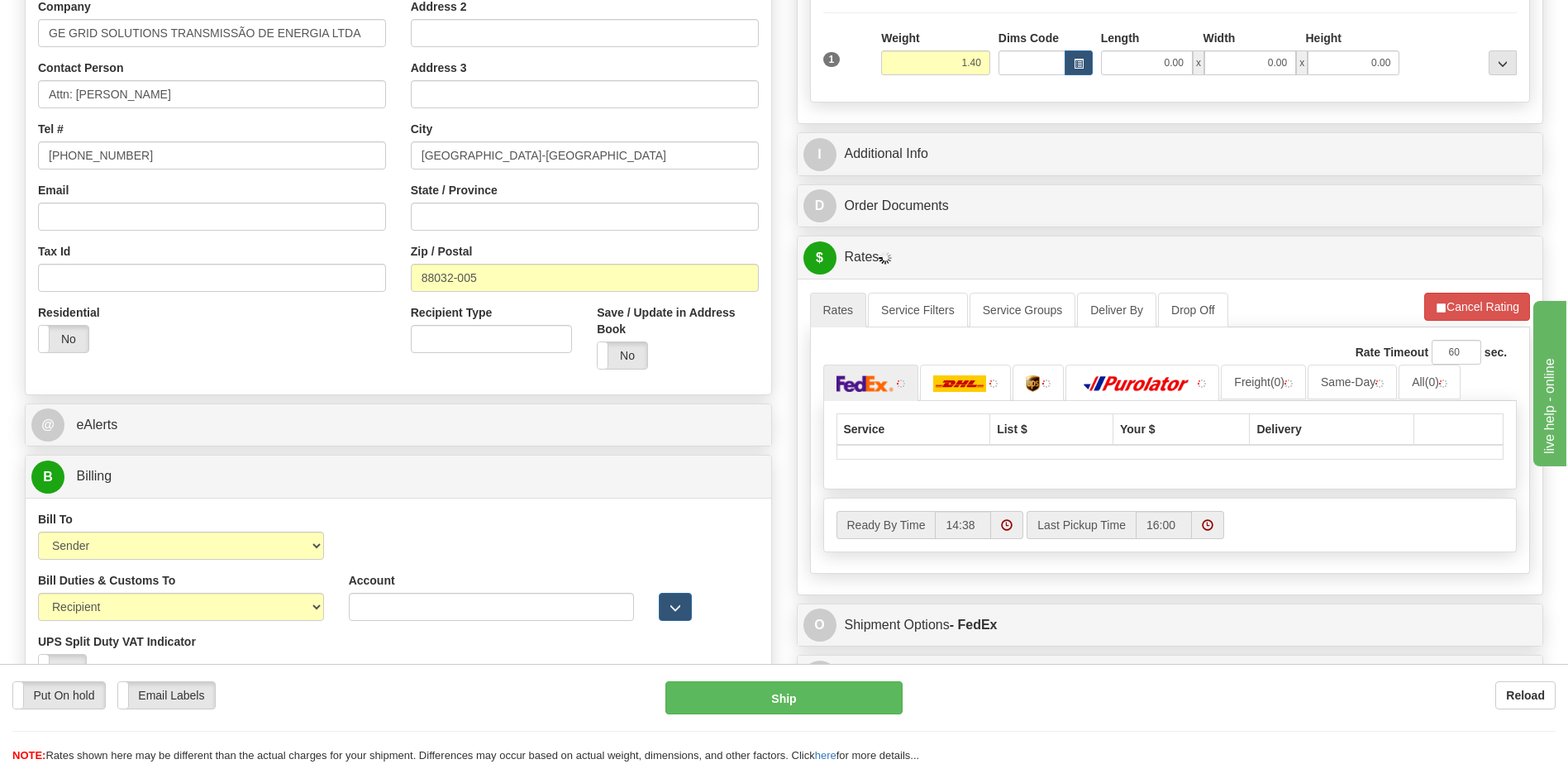
scroll to position [165, 0]
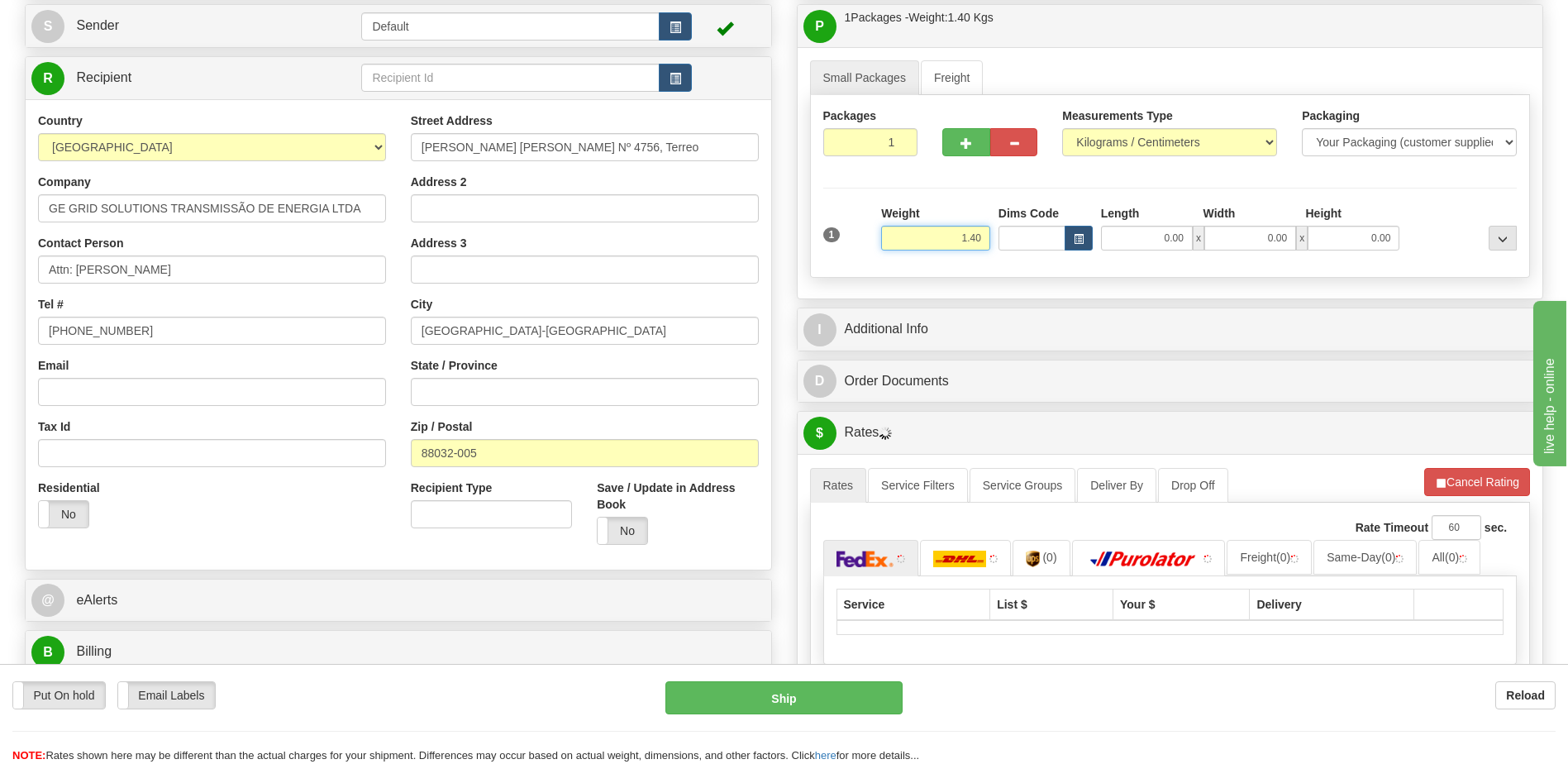
click at [966, 238] on input "1.40" at bounding box center [936, 238] width 109 height 25
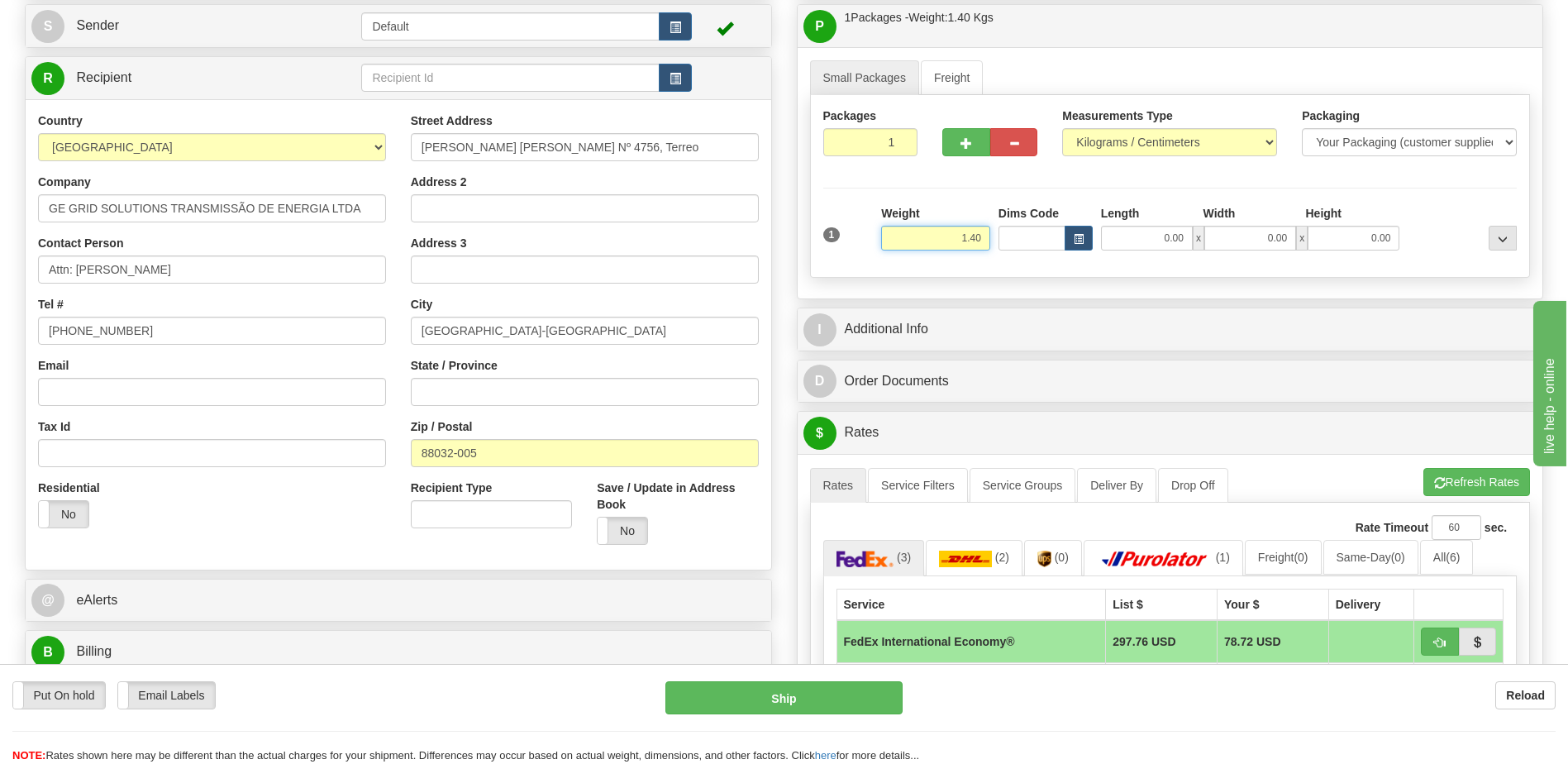
click at [972, 236] on input "1.40" at bounding box center [936, 238] width 109 height 25
type input "2.60"
click at [173, 524] on div "Residential Yes No" at bounding box center [212, 510] width 373 height 62
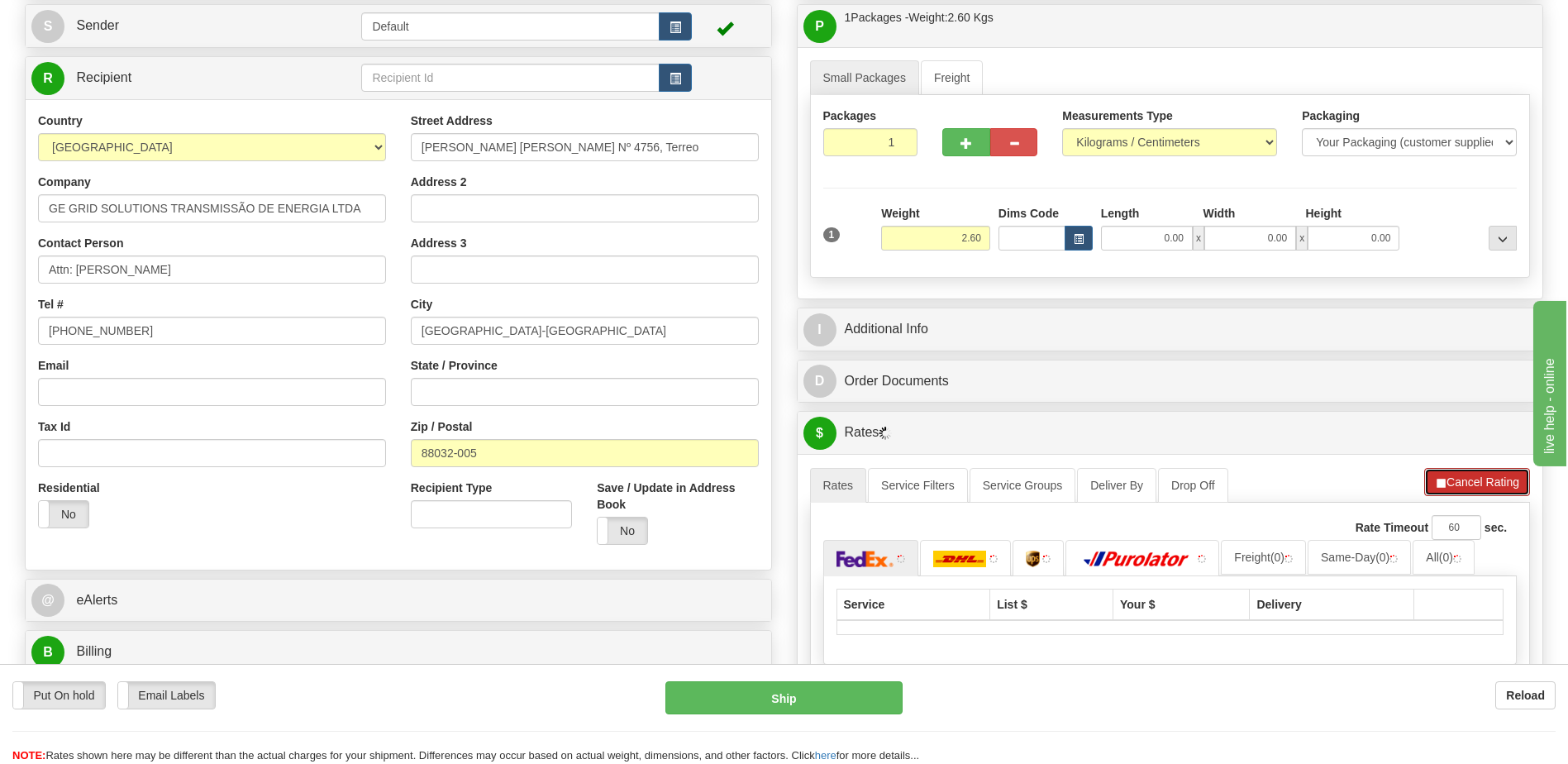
click at [1482, 483] on button "Cancel Rating" at bounding box center [1477, 482] width 106 height 28
click at [1482, 483] on button "Refresh Rates" at bounding box center [1477, 482] width 106 height 28
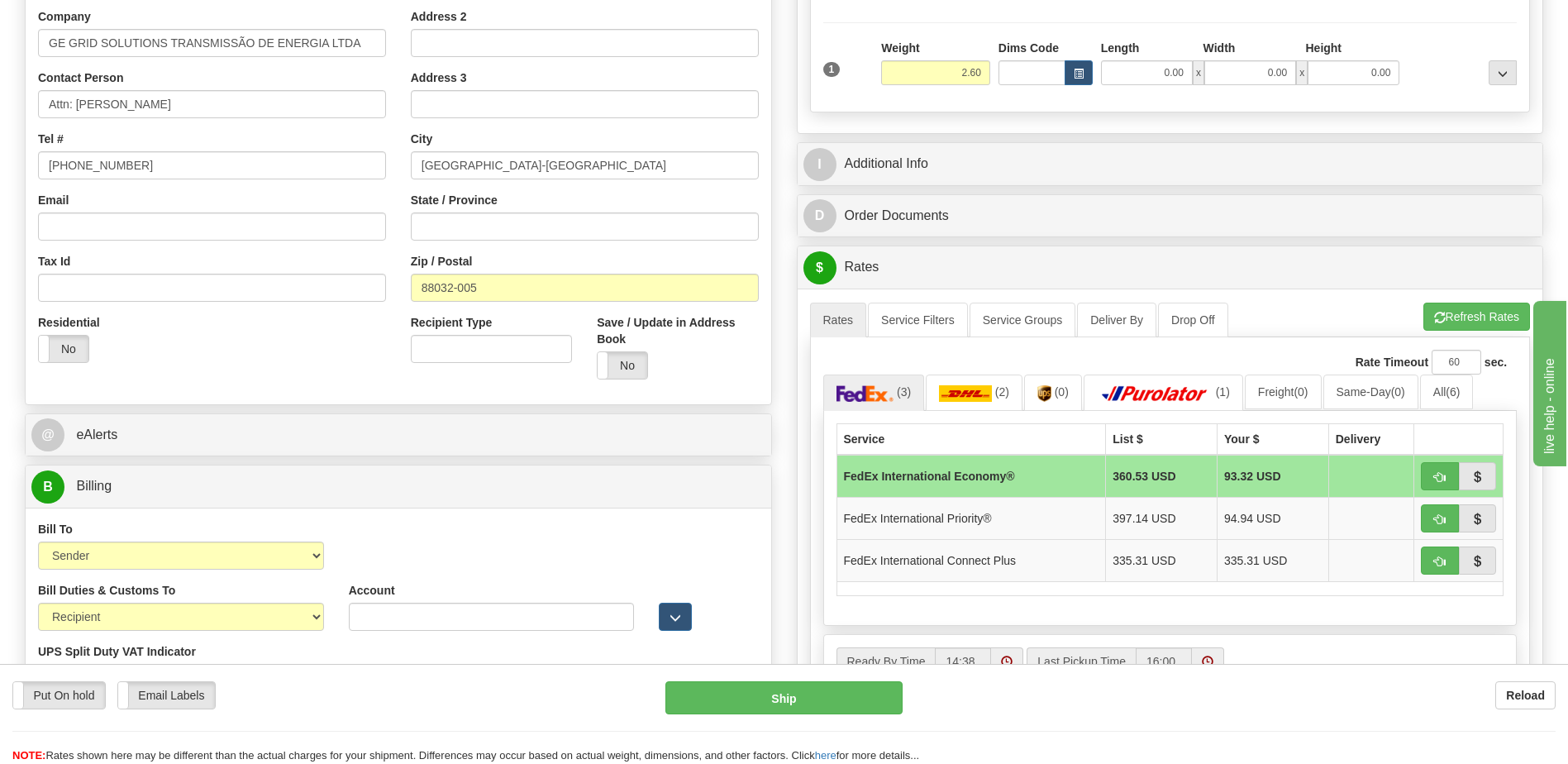
click at [286, 360] on div "Residential Yes No" at bounding box center [212, 345] width 373 height 62
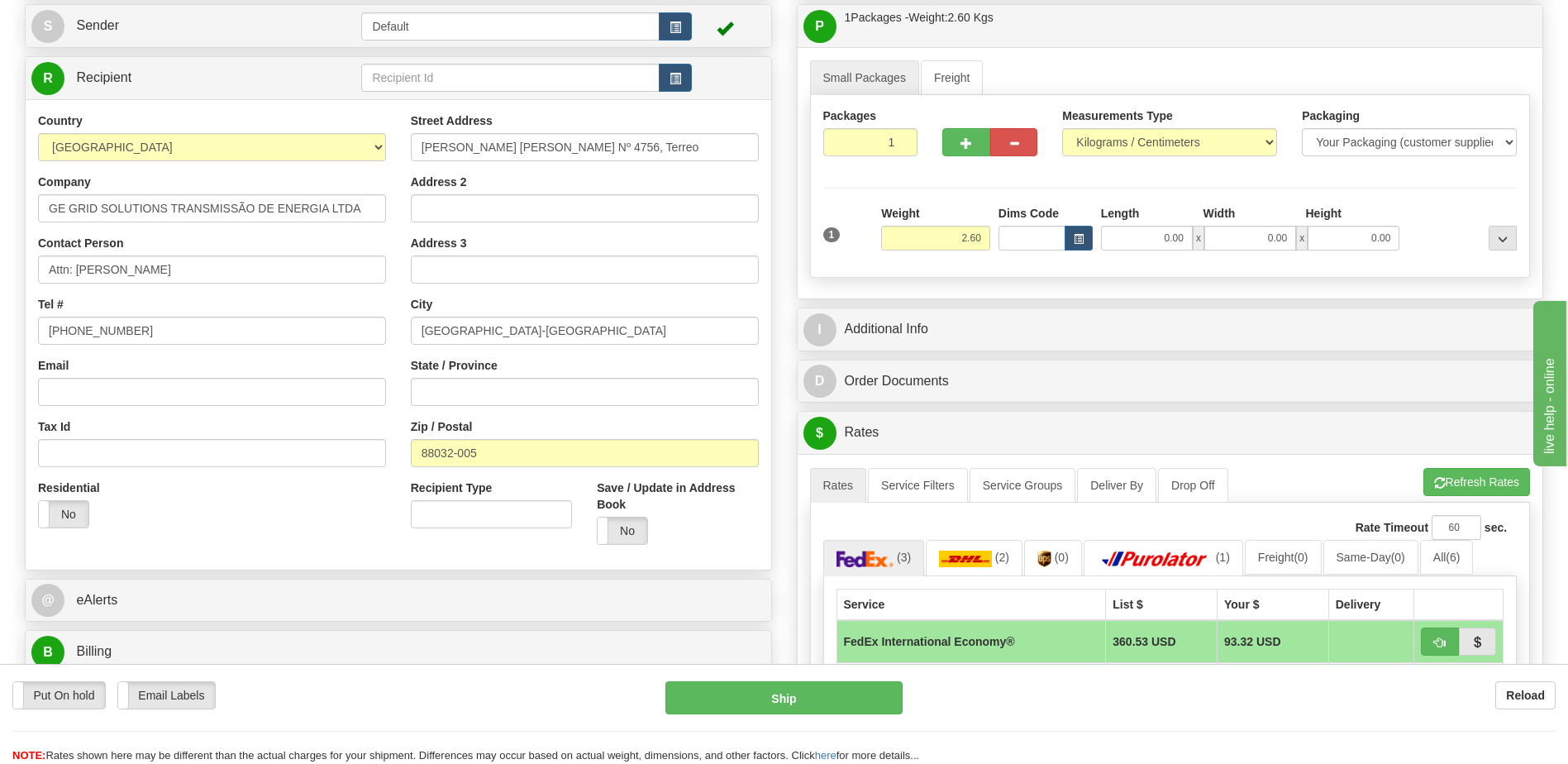
scroll to position [248, 0]
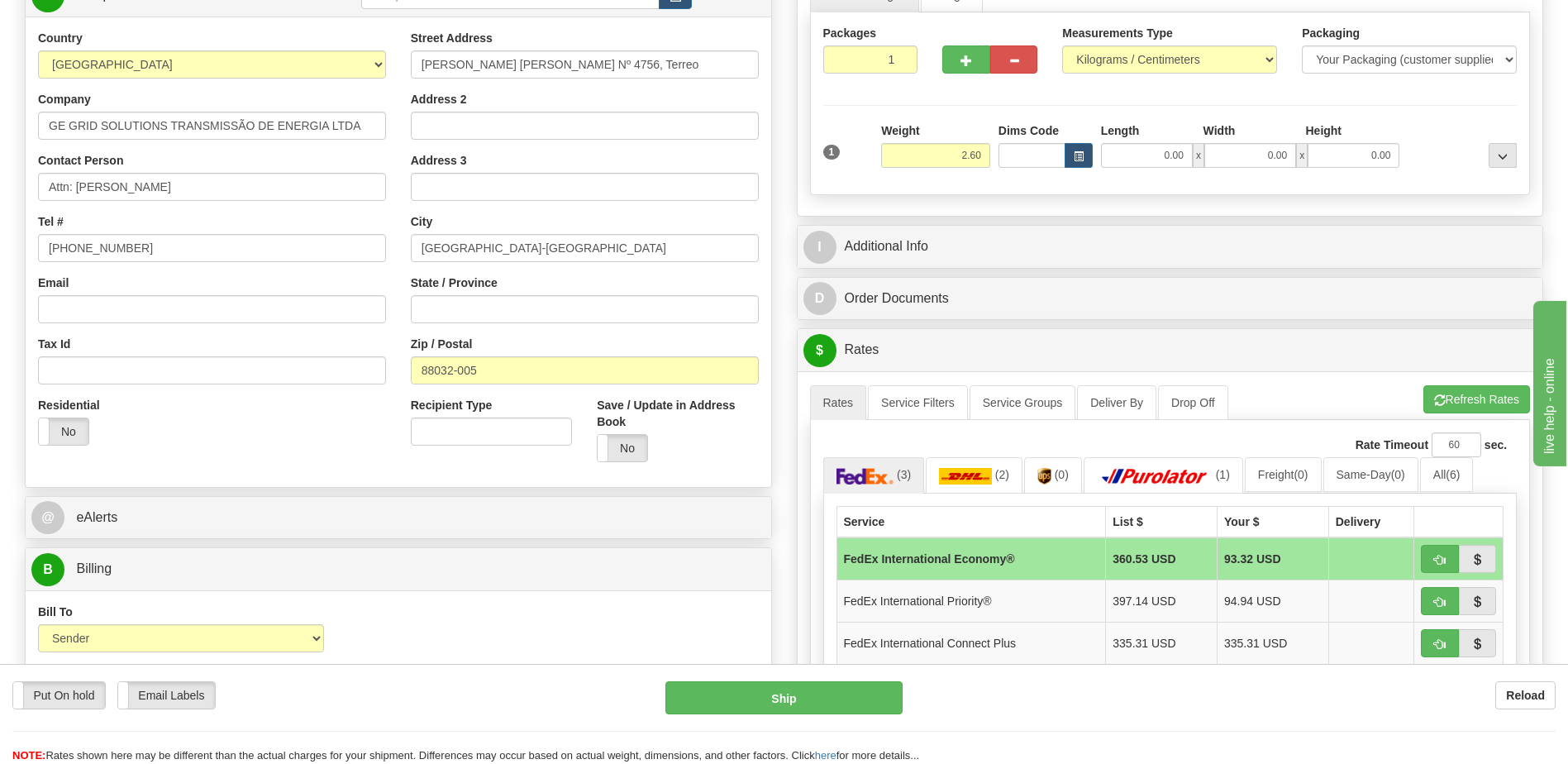
click at [333, 389] on div "Country [GEOGRAPHIC_DATA] [GEOGRAPHIC_DATA] [GEOGRAPHIC_DATA] [GEOGRAPHIC_DATA]…" at bounding box center [212, 244] width 373 height 428
drag, startPoint x: 285, startPoint y: 448, endPoint x: 301, endPoint y: 434, distance: 21.3
click at [285, 448] on div "Residential Yes No" at bounding box center [212, 427] width 373 height 62
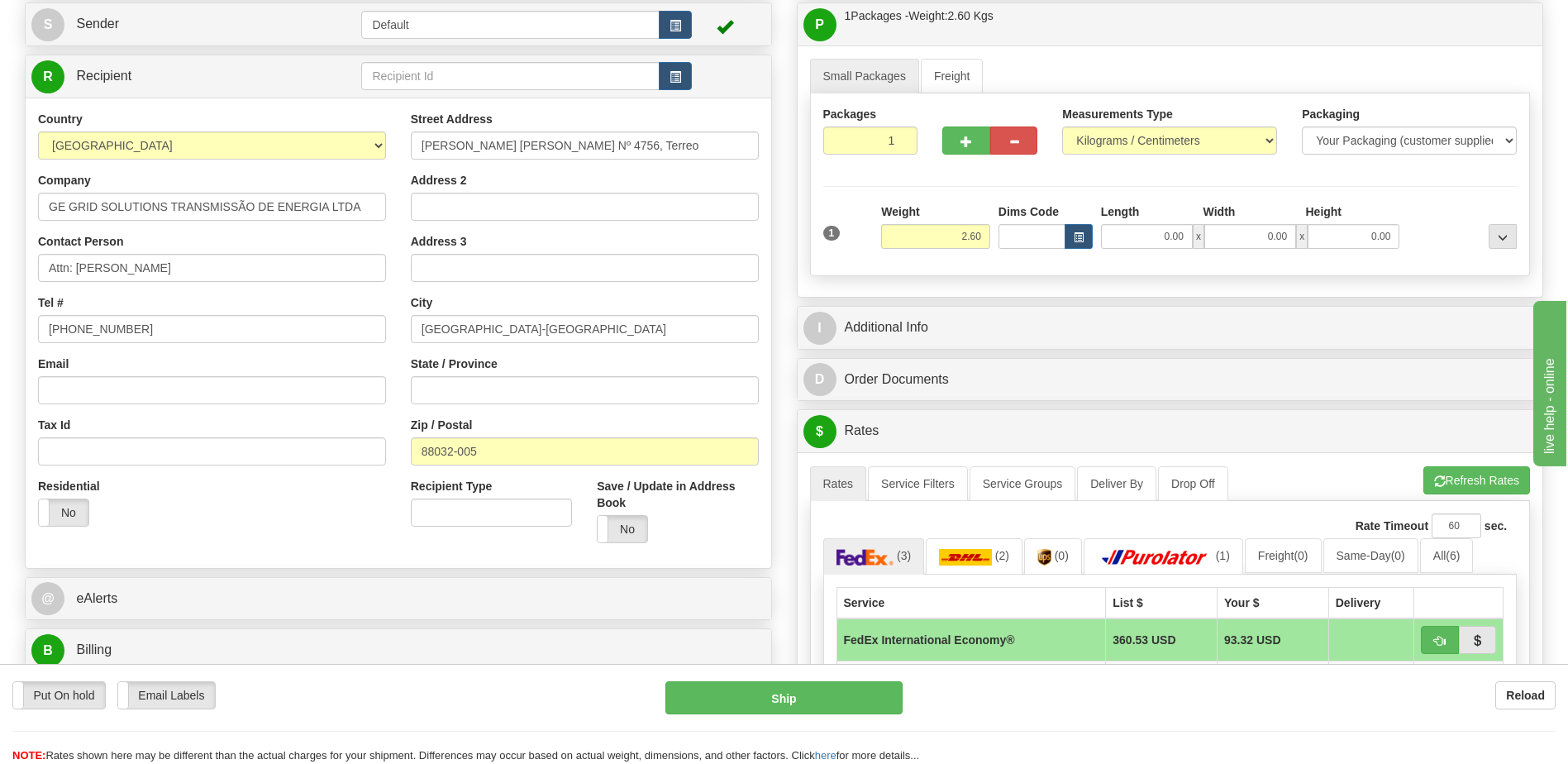
scroll to position [0, 0]
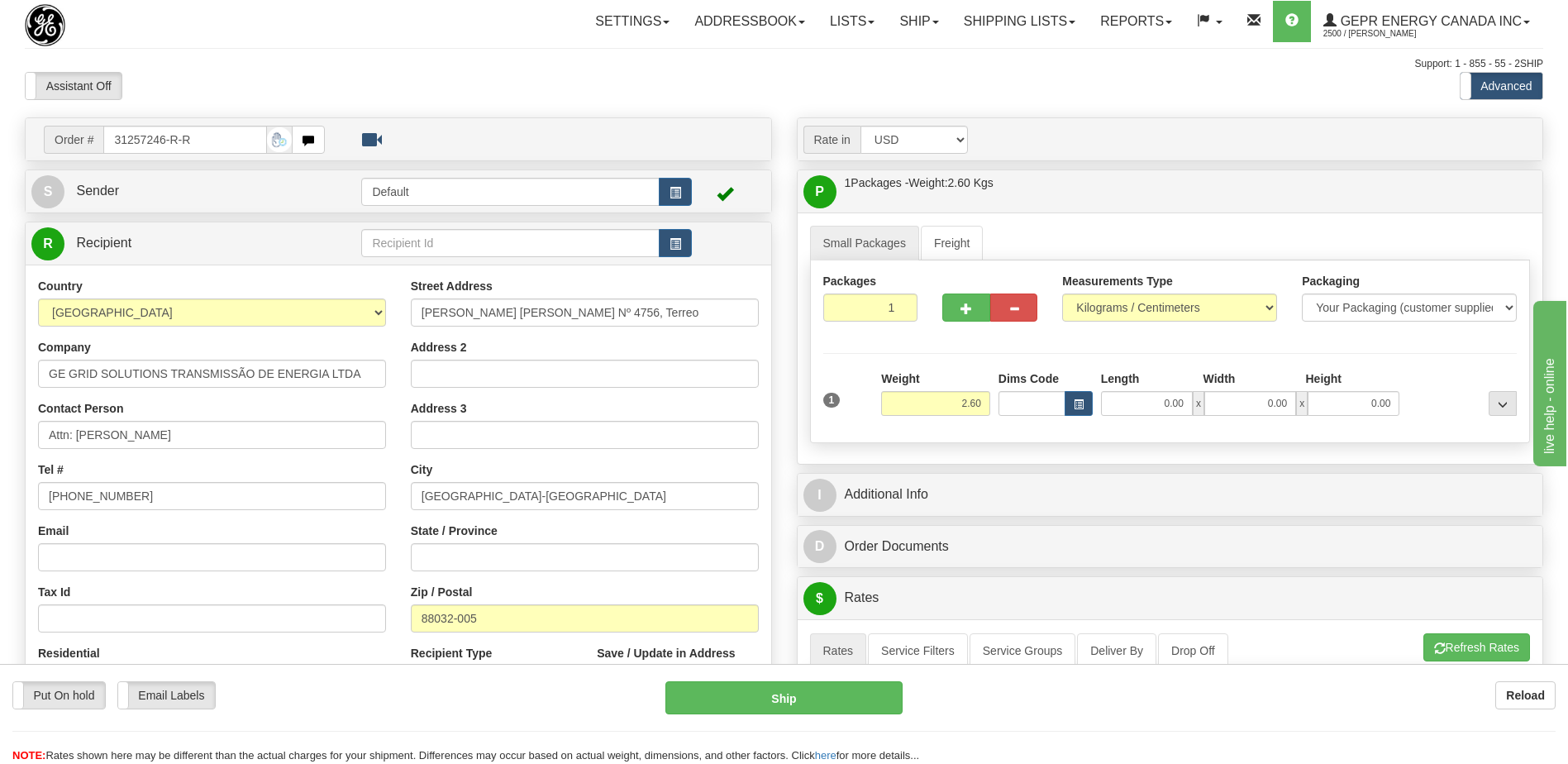
click at [701, 69] on div "Support: 1 - 855 - 55 - 2SHIP" at bounding box center [784, 64] width 1519 height 14
